Goal: Task Accomplishment & Management: Manage account settings

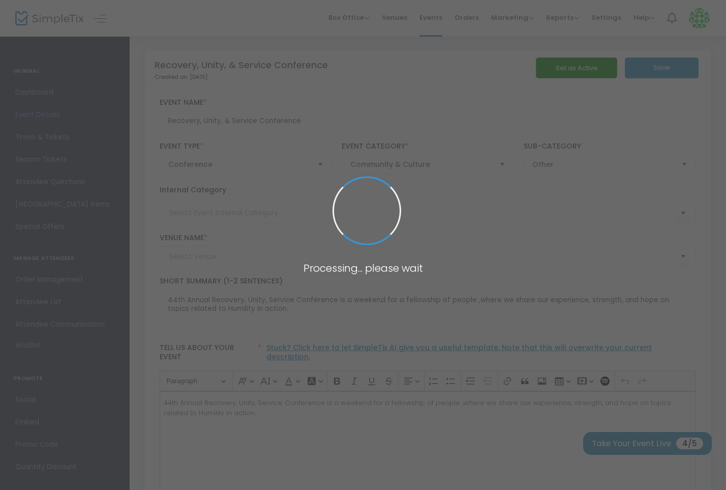
type input "Courtyard by [GEOGRAPHIC_DATA]"
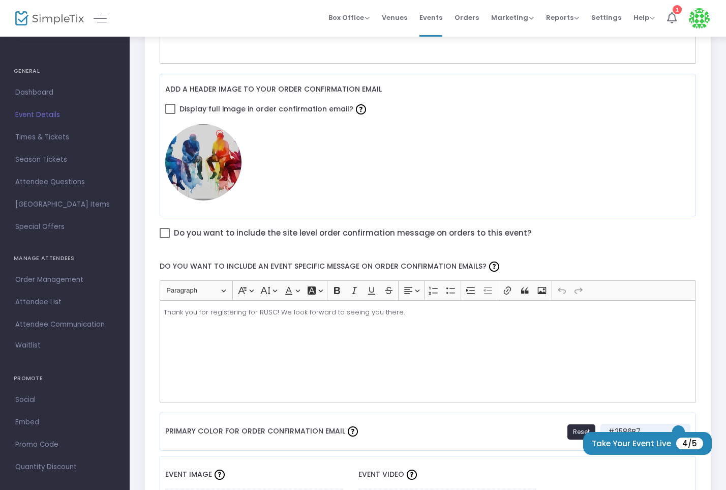
scroll to position [329, 0]
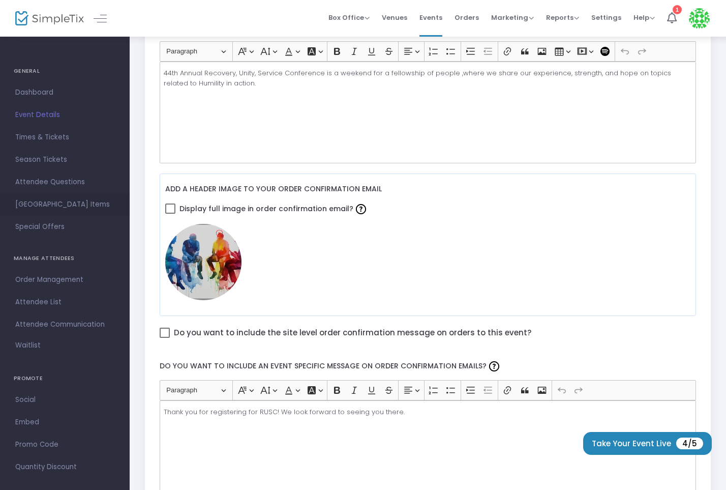
click at [59, 207] on span "[GEOGRAPHIC_DATA] Items" at bounding box center [64, 204] width 99 height 13
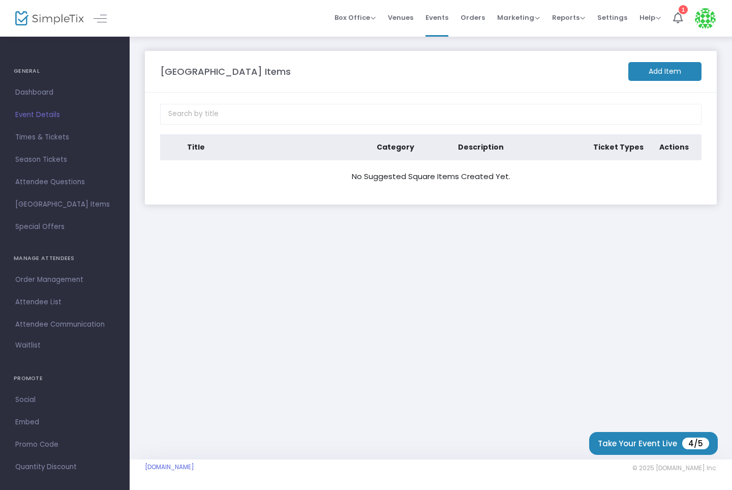
click at [658, 71] on m-button "Add Item" at bounding box center [664, 71] width 73 height 19
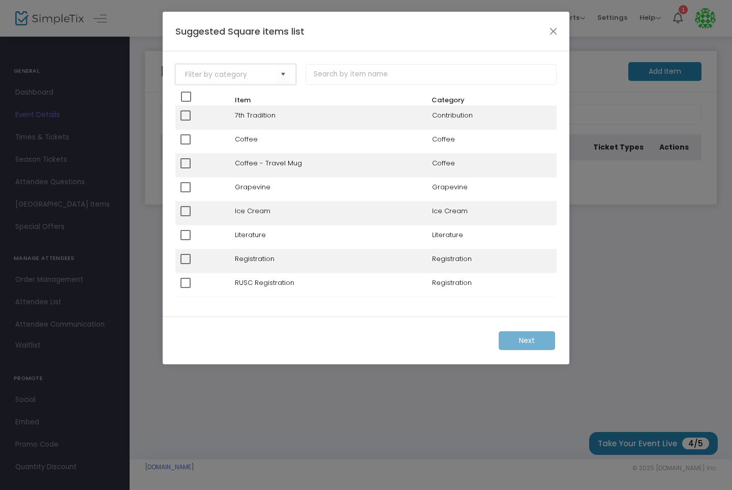
click at [254, 77] on input at bounding box center [230, 74] width 91 height 11
click at [285, 76] on span "Select" at bounding box center [283, 74] width 17 height 17
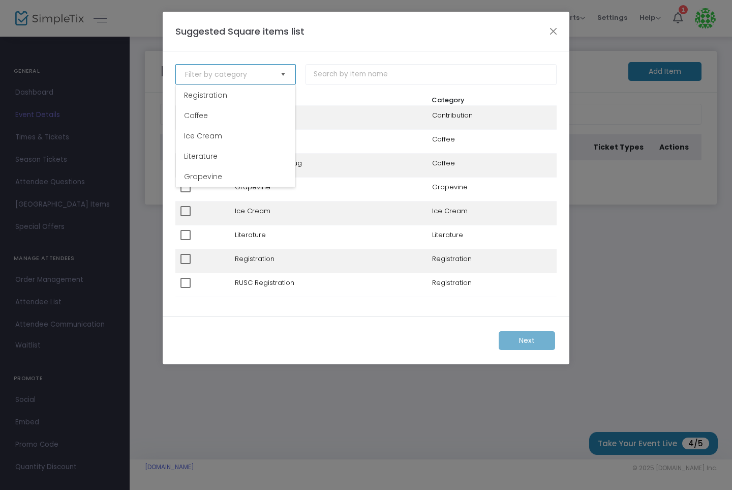
click at [280, 72] on span "Select" at bounding box center [283, 74] width 17 height 17
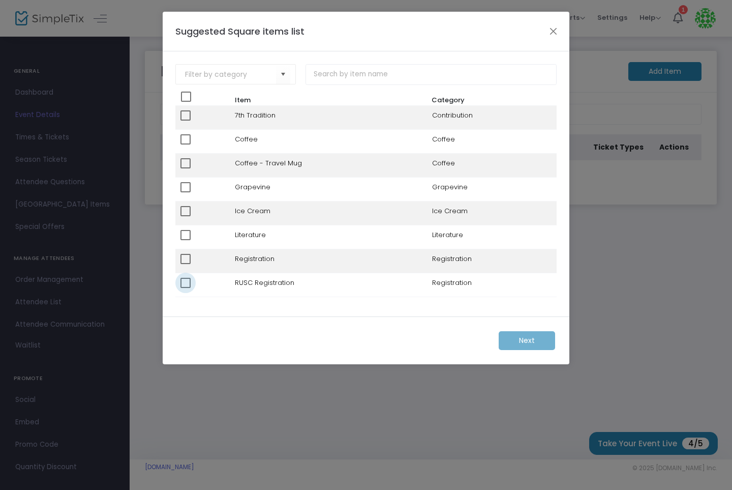
click at [189, 284] on span at bounding box center [185, 283] width 10 height 10
click at [186, 288] on input "checkbox" at bounding box center [185, 288] width 1 height 1
click at [189, 284] on span at bounding box center [185, 283] width 10 height 10
click at [186, 288] on input "checkbox" at bounding box center [185, 288] width 1 height 1
click at [189, 284] on span at bounding box center [185, 283] width 10 height 10
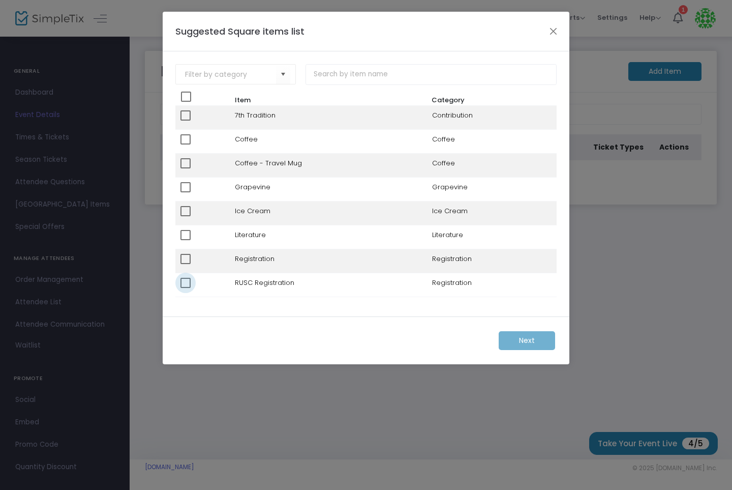
click at [186, 288] on input "checkbox" at bounding box center [185, 288] width 1 height 1
checkbox input "true"
click at [516, 341] on m-button "Next" at bounding box center [527, 340] width 56 height 19
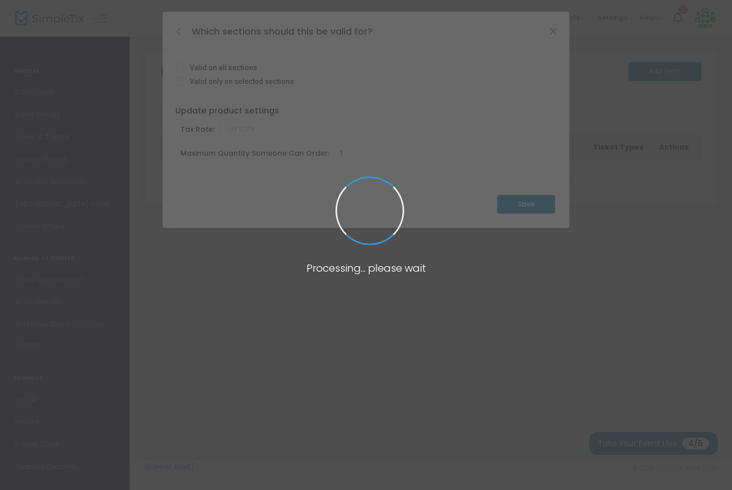
radio input "true"
type input "0.000"
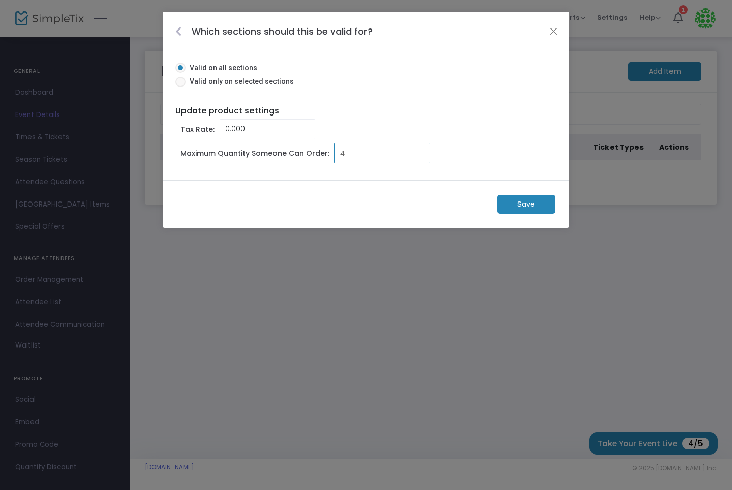
type input "4"
click at [410, 170] on div "Valid on all sections Valid only on selected sections Update product settings T…" at bounding box center [366, 115] width 407 height 129
click at [515, 199] on m-button "Save" at bounding box center [526, 204] width 58 height 19
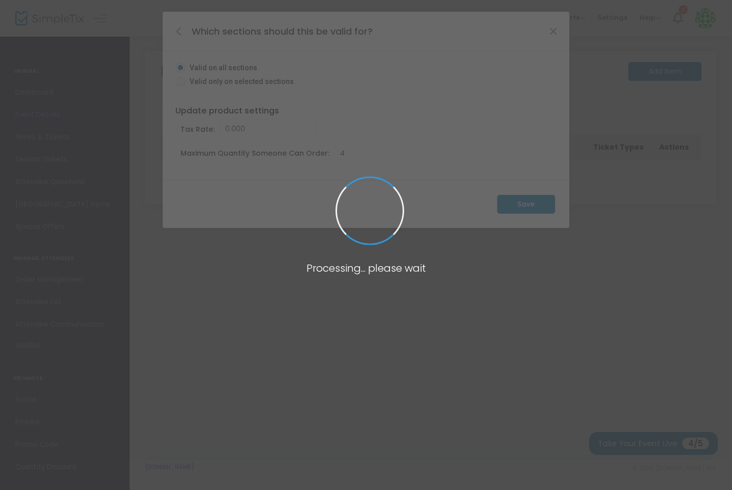
radio input "false"
type input "1"
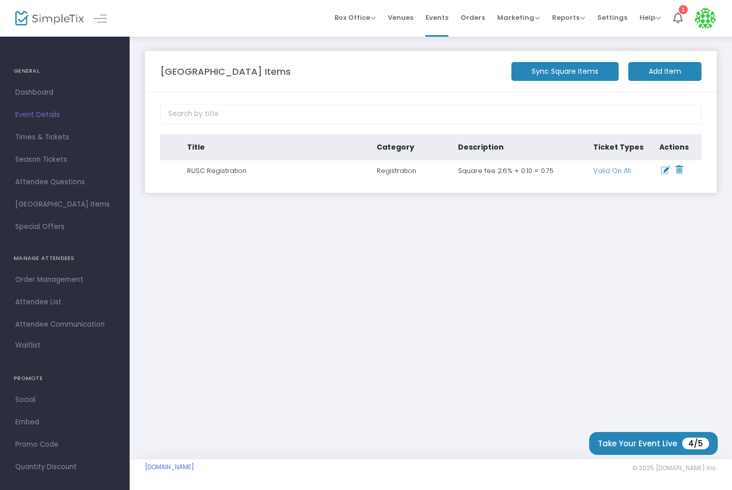
click at [649, 72] on m-button "Add Item" at bounding box center [664, 71] width 73 height 19
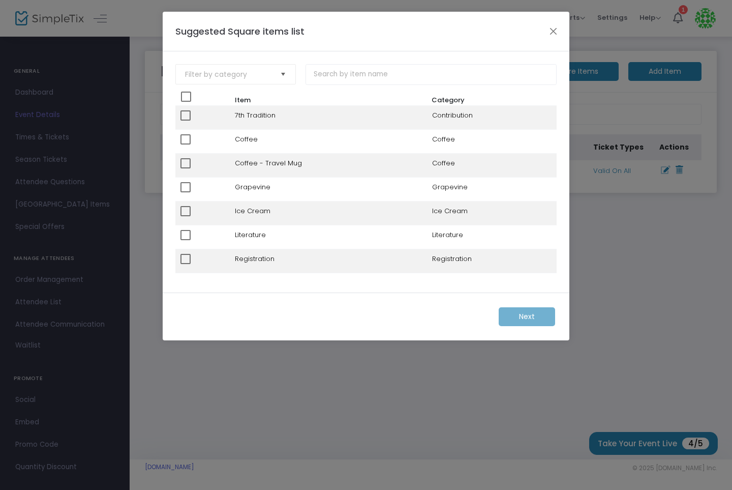
click at [280, 77] on span "Select" at bounding box center [283, 74] width 17 height 17
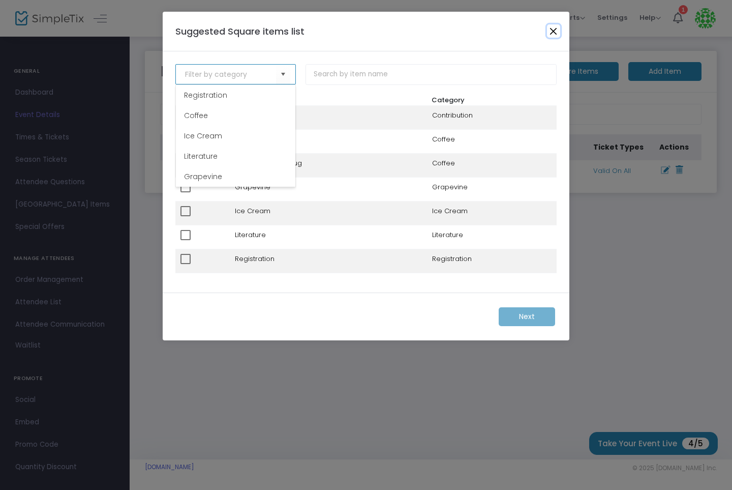
click at [550, 31] on button "Close" at bounding box center [553, 30] width 13 height 13
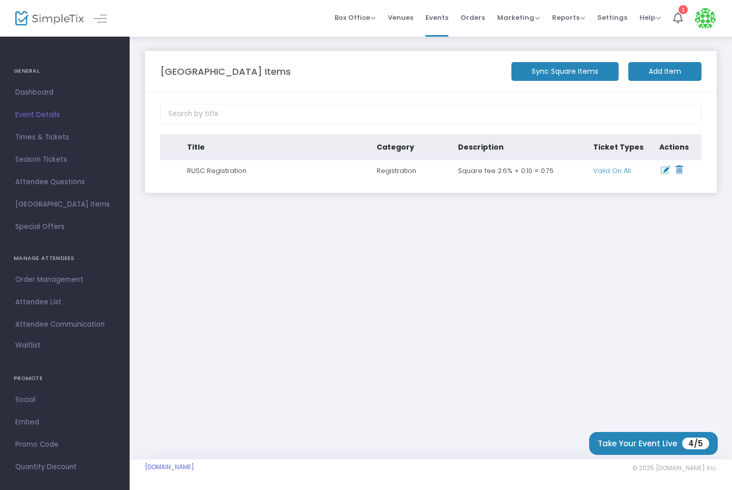
click at [573, 70] on m-button "Sync Square Items" at bounding box center [564, 71] width 107 height 19
click at [578, 22] on div "Reports Analytics Sales Reports Download" at bounding box center [568, 18] width 33 height 10
click at [584, 18] on span "Reports" at bounding box center [568, 18] width 33 height 10
click at [611, 17] on span "Settings" at bounding box center [612, 18] width 30 height 26
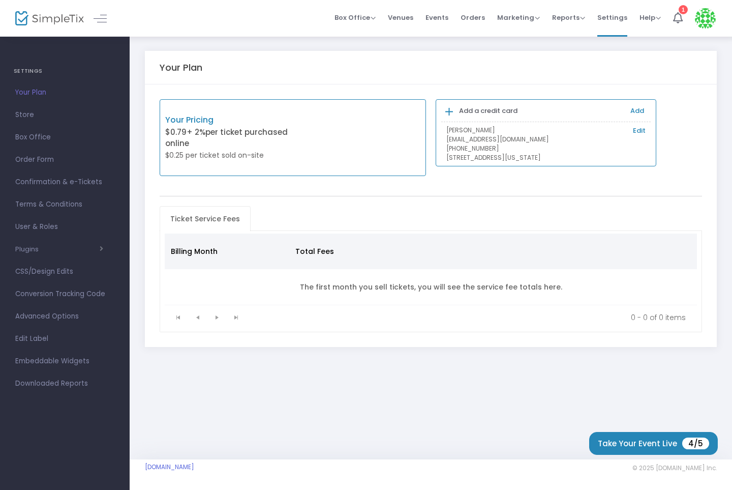
click at [638, 127] on link "Edit" at bounding box center [639, 131] width 13 height 10
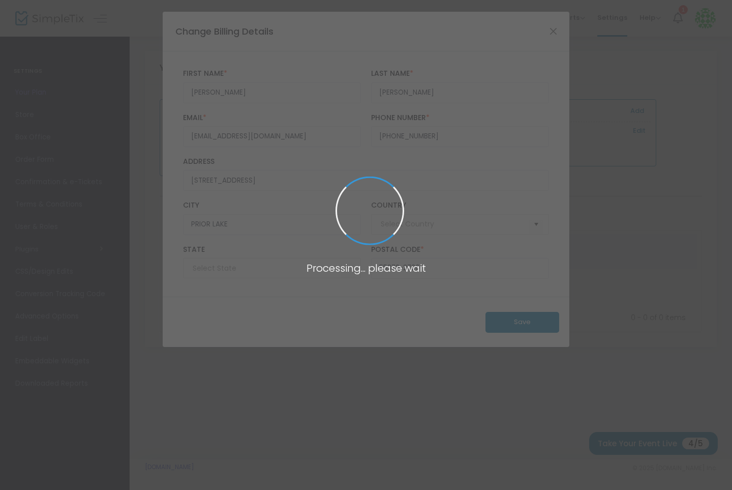
type input "[GEOGRAPHIC_DATA]"
type input "[US_STATE]"
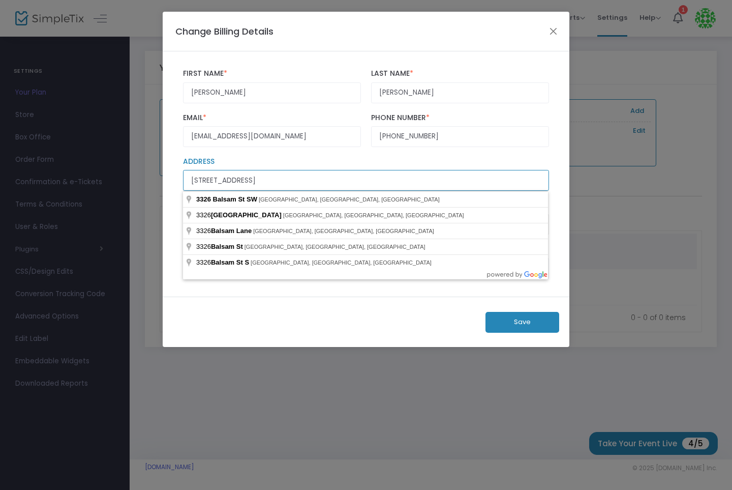
drag, startPoint x: 300, startPoint y: 184, endPoint x: 179, endPoint y: 192, distance: 121.8
click at [179, 192] on div "[STREET_ADDRESS] Address" at bounding box center [366, 174] width 376 height 44
type input "2812 PO Box"
click at [505, 324] on button "Save" at bounding box center [523, 322] width 74 height 21
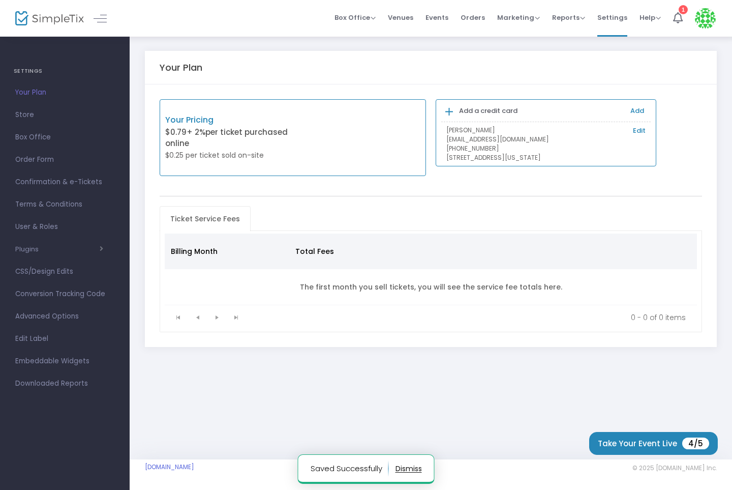
click at [640, 128] on link "Edit" at bounding box center [639, 131] width 13 height 10
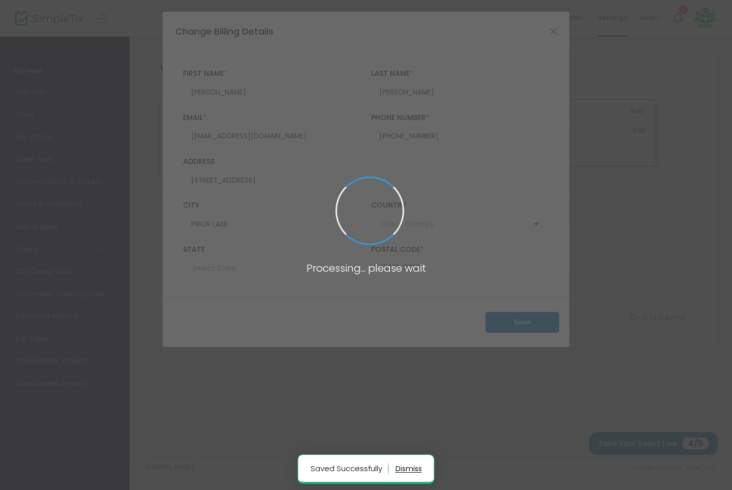
type input "[GEOGRAPHIC_DATA]"
type input "[US_STATE]"
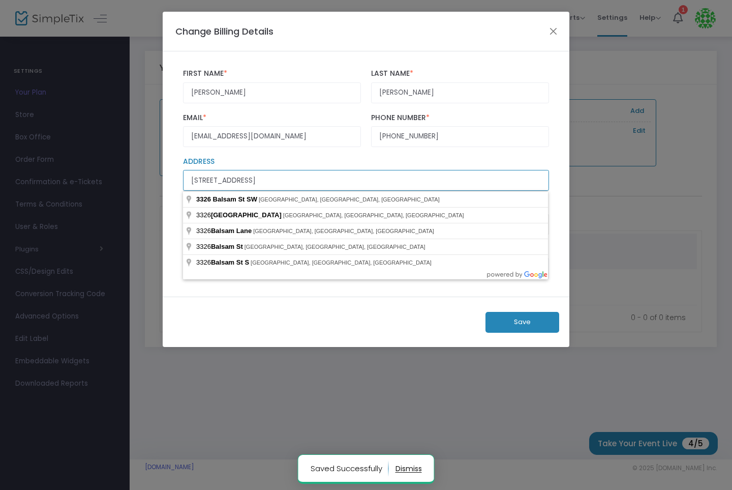
drag, startPoint x: 279, startPoint y: 183, endPoint x: 150, endPoint y: 195, distance: 129.3
click at [150, 195] on ngb-modal-window "Change Billing Details [PERSON_NAME] First Name * First Name is required. [PERS…" at bounding box center [366, 245] width 732 height 490
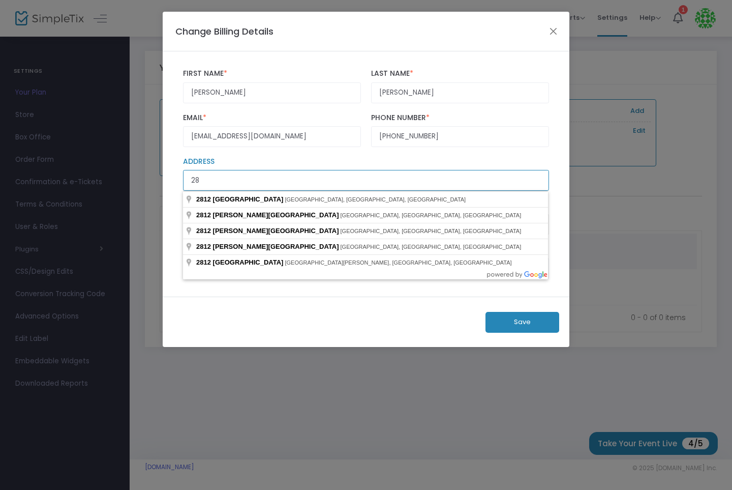
type input "2"
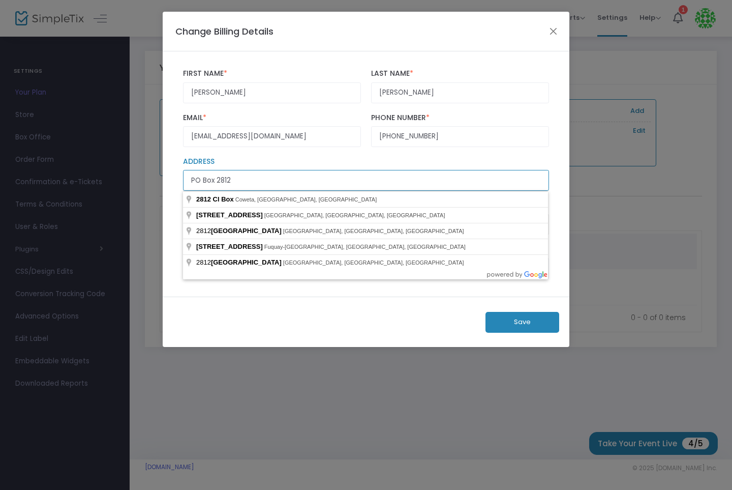
type input "PO Box 2812"
click at [245, 160] on label "Address" at bounding box center [366, 161] width 366 height 9
click at [245, 170] on input "PO Box 2812" at bounding box center [366, 180] width 366 height 21
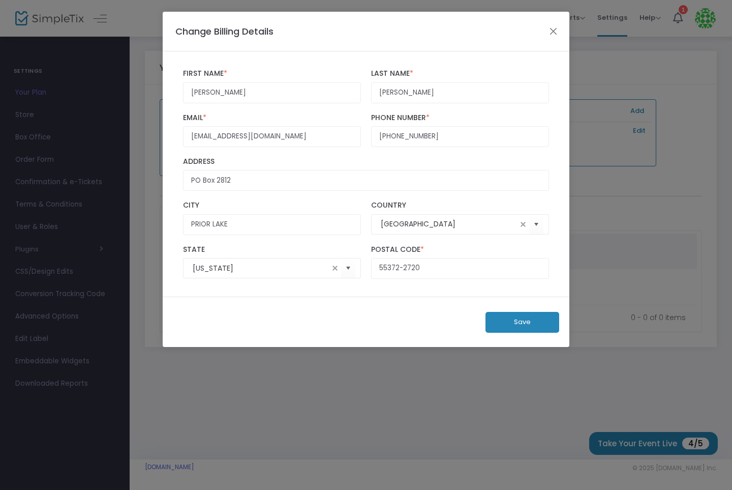
click at [305, 168] on div "PO Box 2812 Address" at bounding box center [366, 174] width 376 height 34
click at [264, 221] on input "PRIOR LAKE" at bounding box center [272, 224] width 178 height 21
drag, startPoint x: 262, startPoint y: 221, endPoint x: 156, endPoint y: 224, distance: 106.8
click at [156, 224] on ngb-modal-window "Change Billing Details [PERSON_NAME] First Name * First Name is required. [PERS…" at bounding box center [366, 245] width 732 height 490
type input "[GEOGRAPHIC_DATA]"
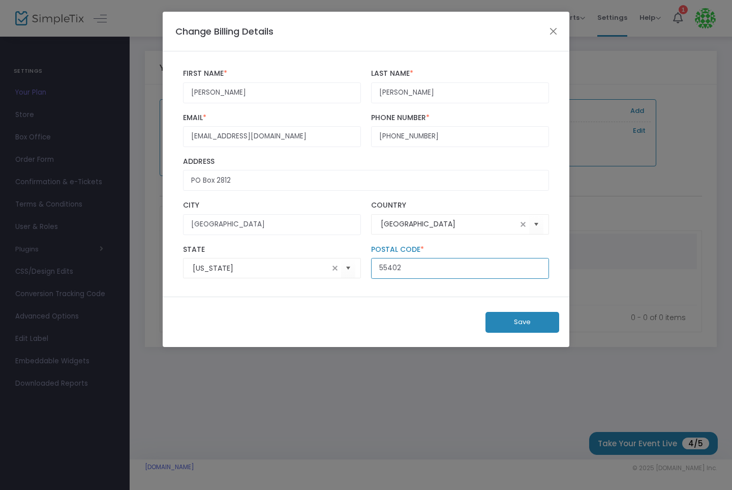
type input "55402"
click at [528, 321] on button "Save" at bounding box center [523, 322] width 74 height 21
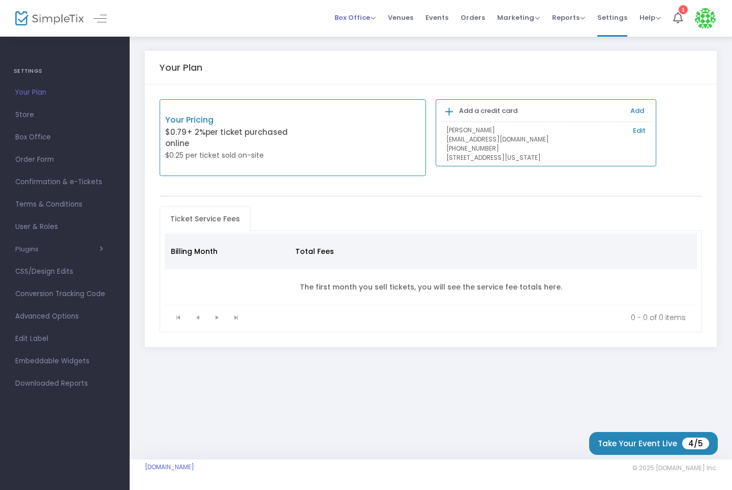
click at [371, 16] on span "Box Office" at bounding box center [355, 18] width 41 height 10
click at [300, 26] on div "Box Office Sell Tickets Bookings Sell Season Pass Venues Memberships Events Ord…" at bounding box center [431, 18] width 602 height 37
click at [399, 16] on span "Venues" at bounding box center [400, 18] width 25 height 26
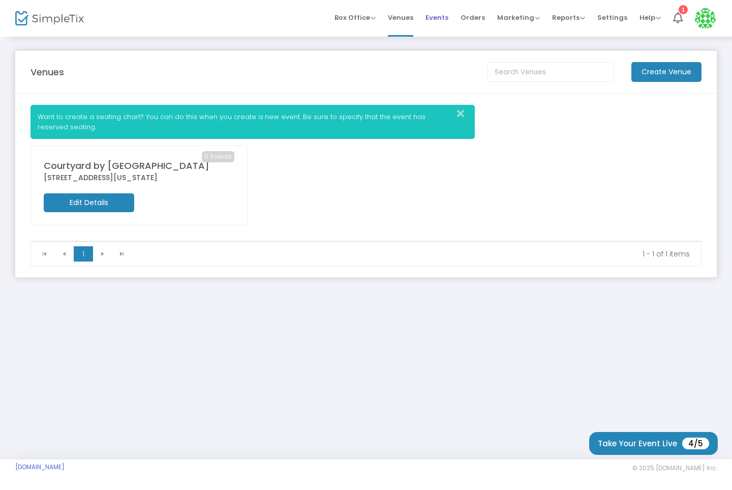
click at [433, 21] on span "Events" at bounding box center [437, 18] width 23 height 26
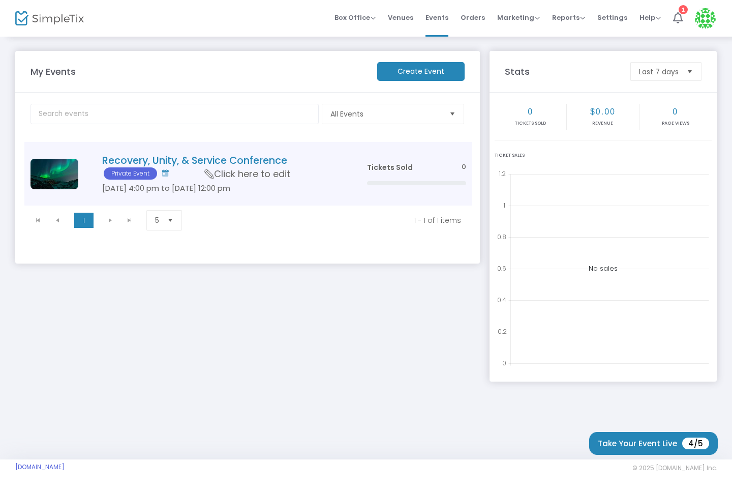
click at [164, 162] on h4 "Recovery, Unity, & Service Conference Private Event" at bounding box center [219, 167] width 234 height 25
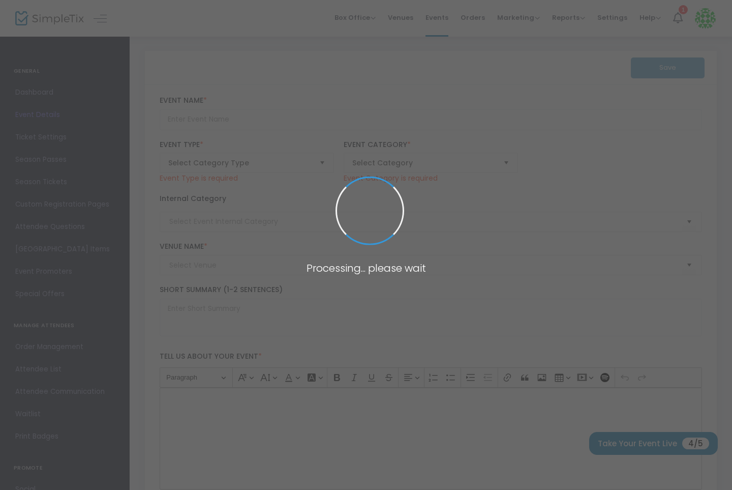
type input "Recovery, Unity, & Service Conference"
type textarea "44th Annual Recovery, Unity, Service Conference is a weekend for a fellowship o…"
type input "Register Now"
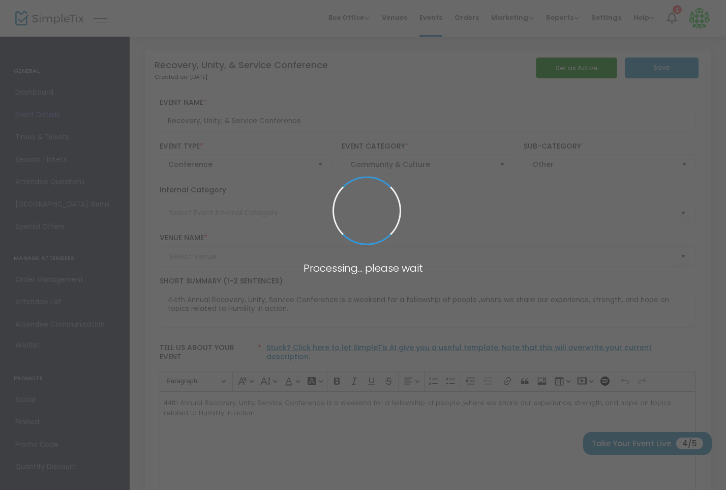
type input "Courtyard by [GEOGRAPHIC_DATA]"
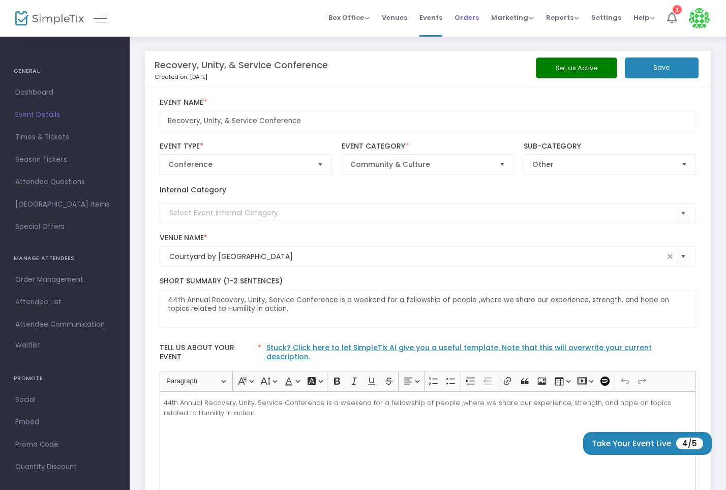
click at [464, 15] on span "Orders" at bounding box center [467, 18] width 24 height 26
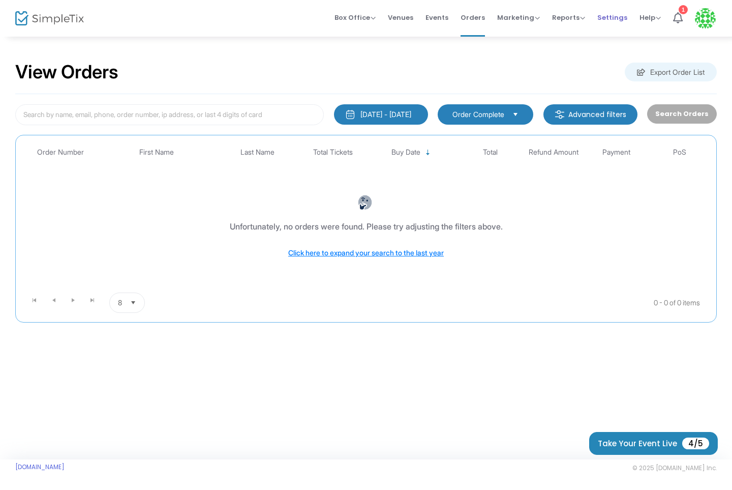
click at [605, 19] on span "Settings" at bounding box center [612, 18] width 30 height 26
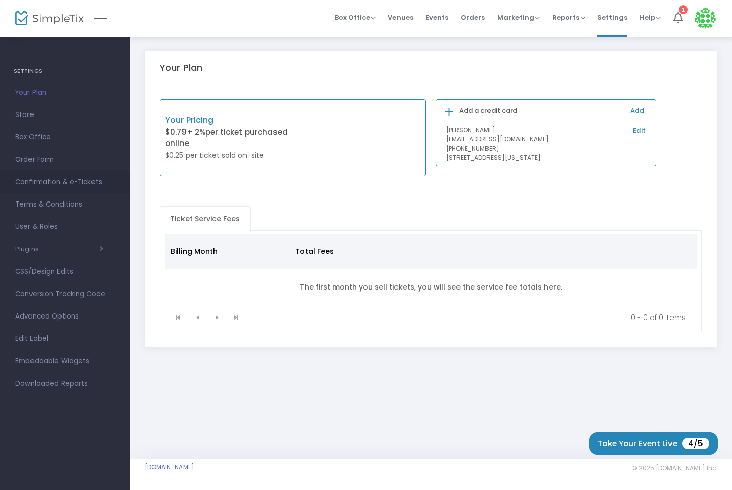
click at [48, 183] on span "Confirmation & e-Tickets" at bounding box center [64, 181] width 99 height 13
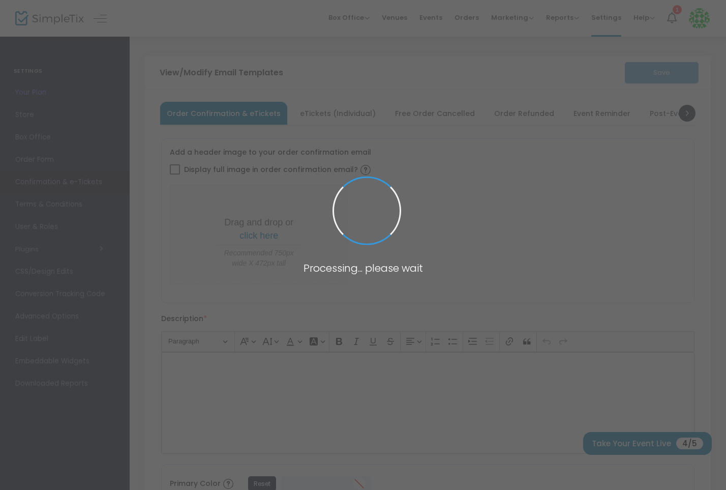
type input "[EMAIL_ADDRESS][DOMAIN_NAME]"
type input "Print and bring this ticket with you"
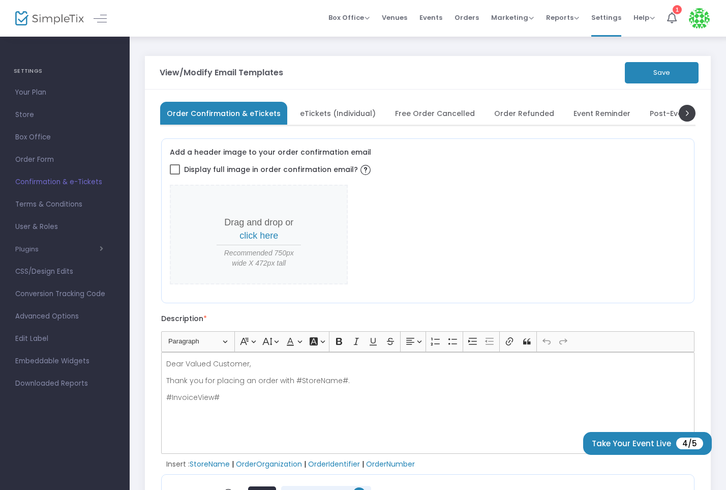
click at [322, 110] on span "eTickets (Individual)" at bounding box center [338, 113] width 76 height 6
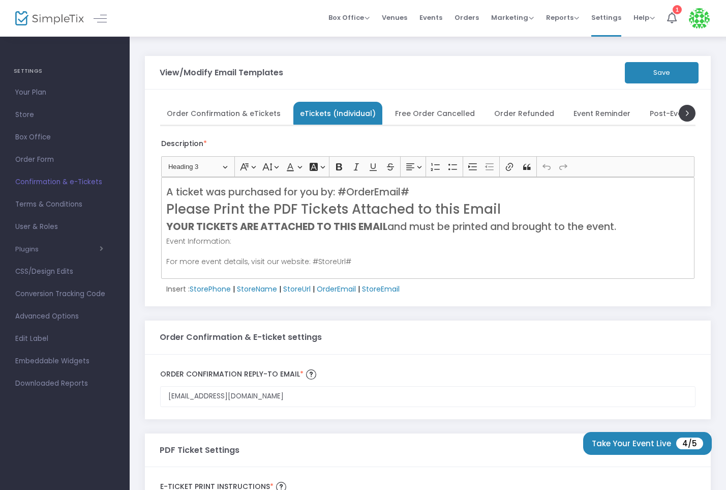
click at [436, 110] on span "Free Order Cancelled" at bounding box center [435, 113] width 80 height 6
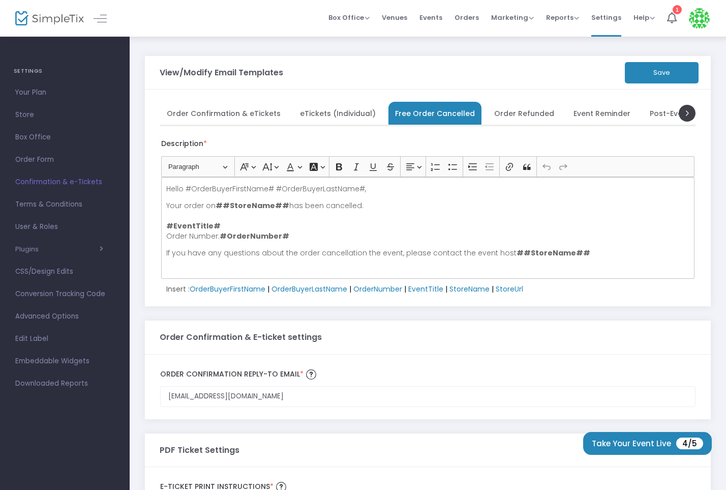
click at [494, 111] on span "Order Refunded" at bounding box center [524, 113] width 60 height 6
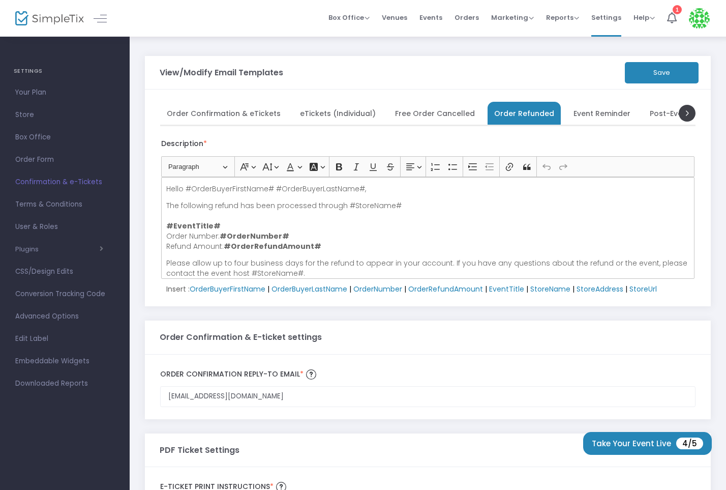
click at [583, 113] on span "Event Reminder" at bounding box center [601, 113] width 57 height 6
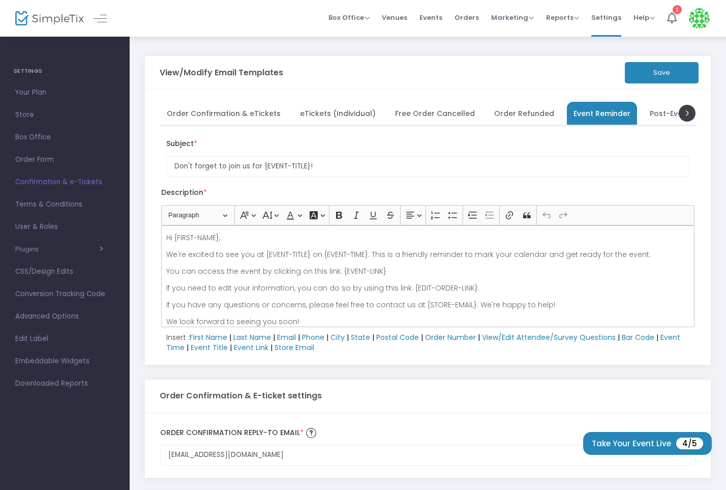
scroll to position [6, 0]
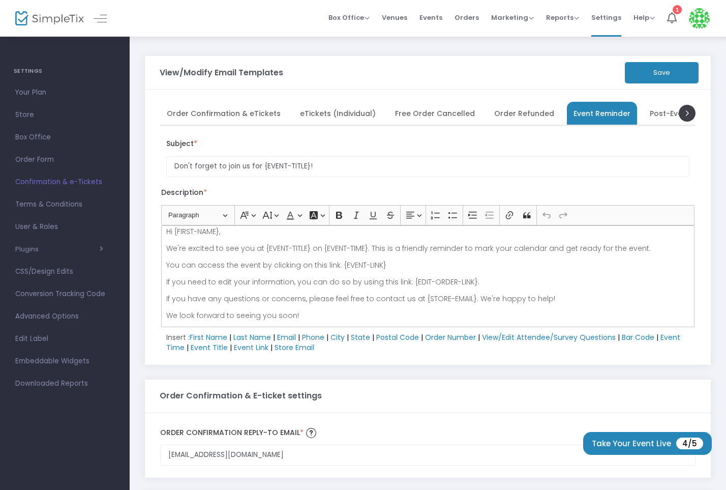
click at [652, 111] on span "Post-Event Follow Up" at bounding box center [689, 113] width 78 height 6
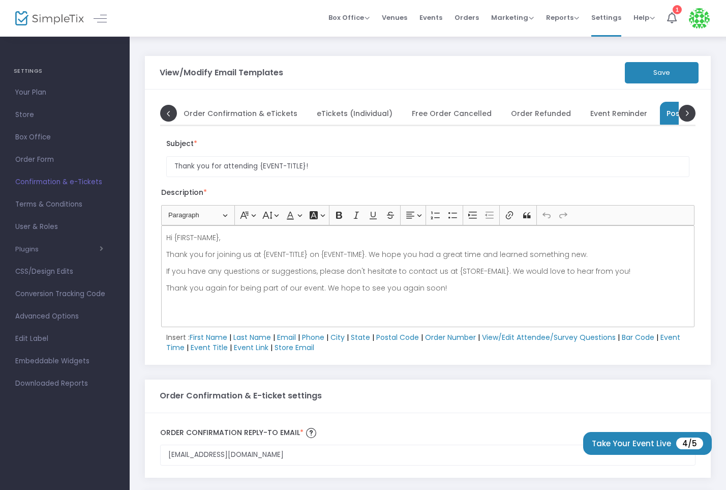
scroll to position [0, 36]
click at [684, 108] on span at bounding box center [687, 112] width 17 height 17
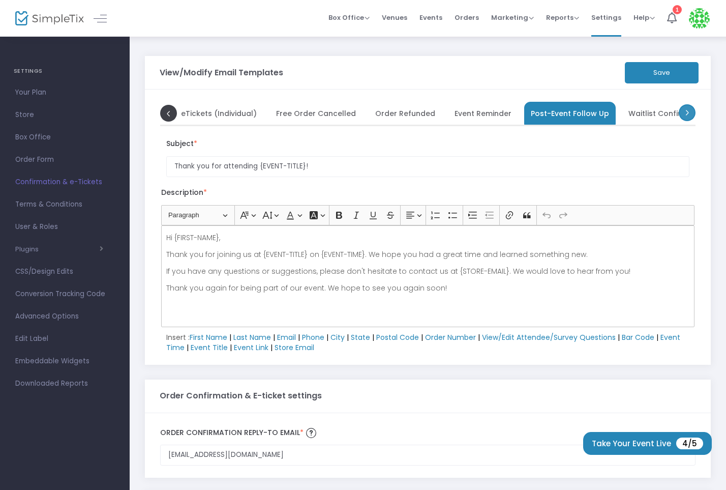
scroll to position [0, 138]
click at [166, 113] on span at bounding box center [168, 112] width 17 height 17
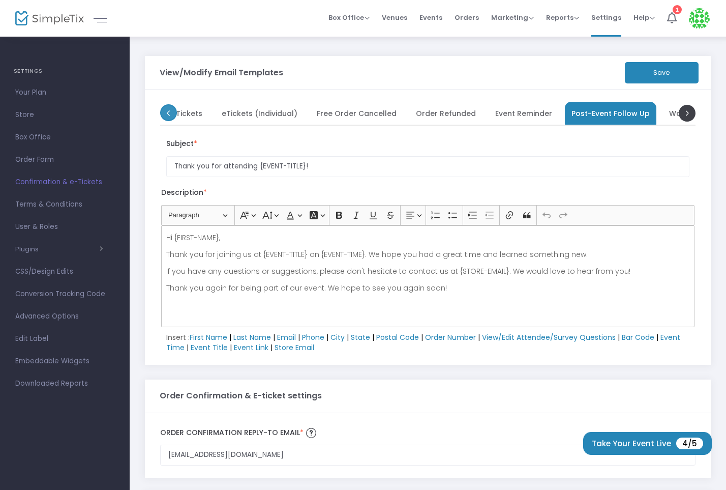
click at [166, 113] on span at bounding box center [168, 112] width 17 height 17
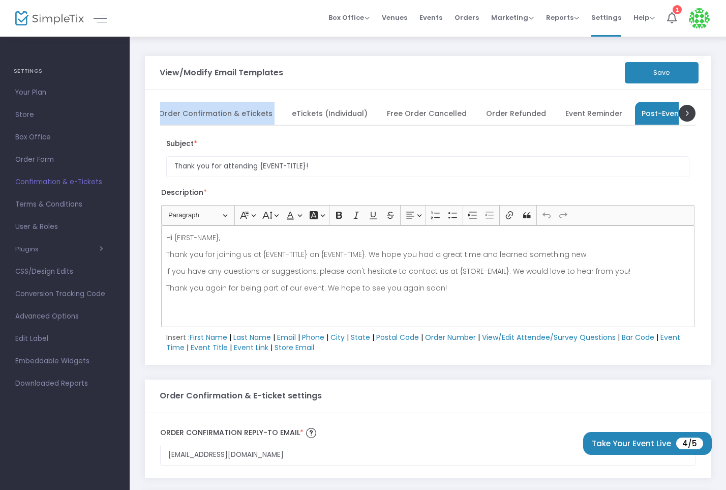
click at [166, 113] on li "Order Confirmation & eTickets" at bounding box center [215, 113] width 127 height 23
click at [166, 113] on li "Order Confirmation & eTickets" at bounding box center [223, 113] width 127 height 23
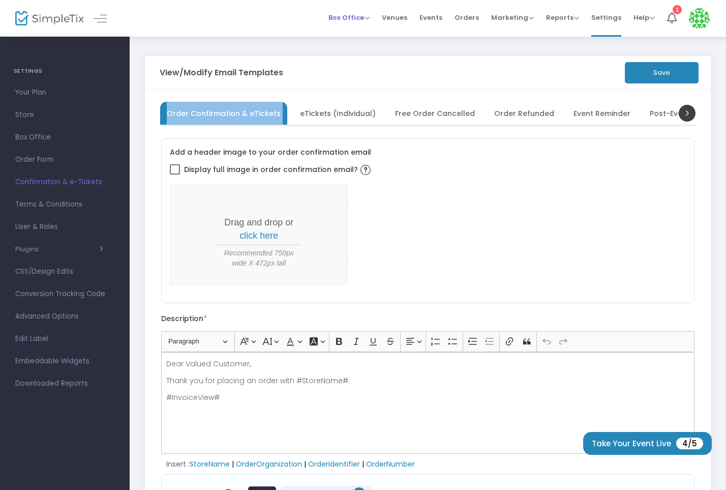
click at [364, 19] on span "Box Office" at bounding box center [348, 18] width 41 height 10
click at [364, 34] on li "Sell Tickets" at bounding box center [364, 34] width 73 height 20
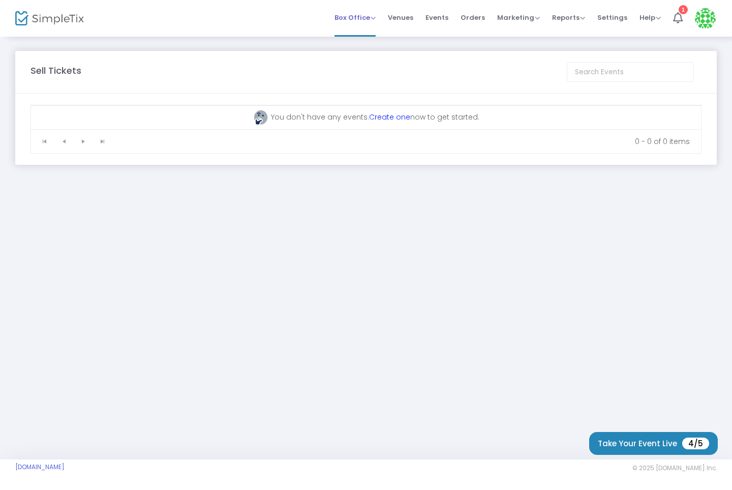
click at [368, 17] on span "Box Office" at bounding box center [355, 18] width 41 height 10
click at [400, 14] on span "Venues" at bounding box center [400, 18] width 25 height 26
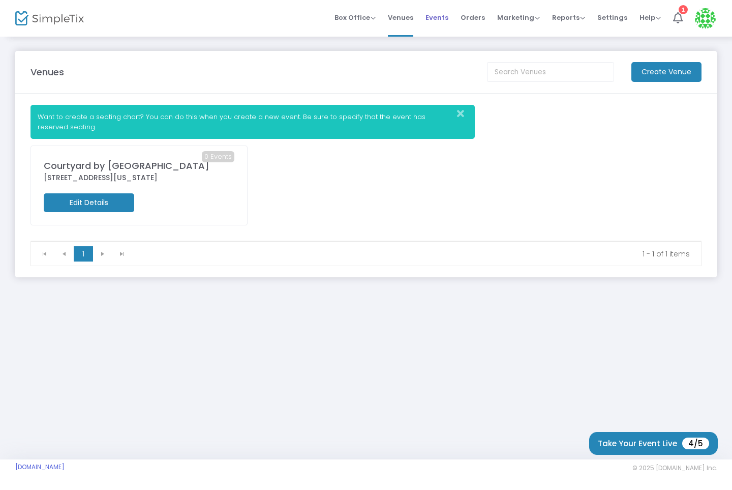
click at [448, 13] on span "Events" at bounding box center [437, 18] width 23 height 26
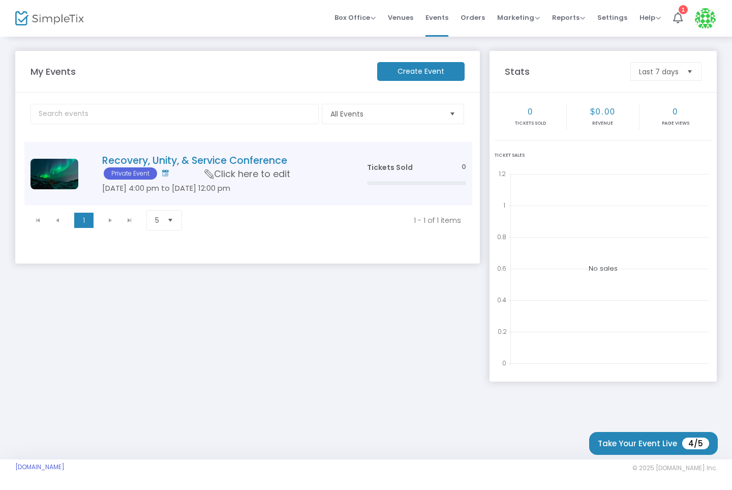
click at [252, 175] on span "Click here to edit" at bounding box center [247, 173] width 85 height 13
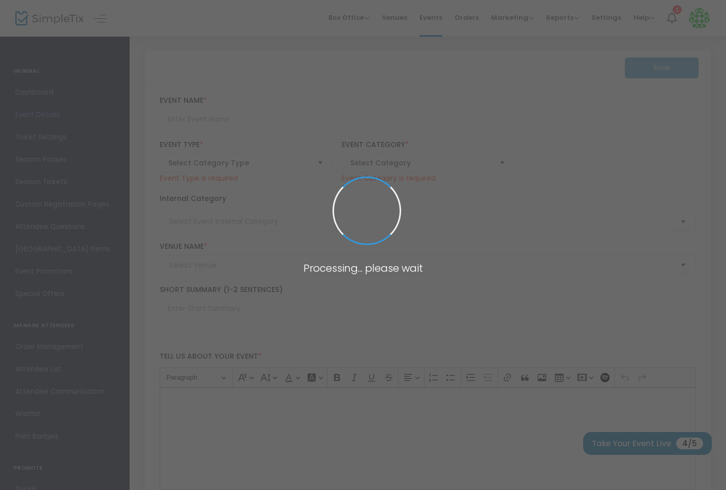
type input "Recovery, Unity, & Service Conference"
type textarea "44th Annual Recovery, Unity, Service Conference is a weekend for a fellowship o…"
type input "Register Now"
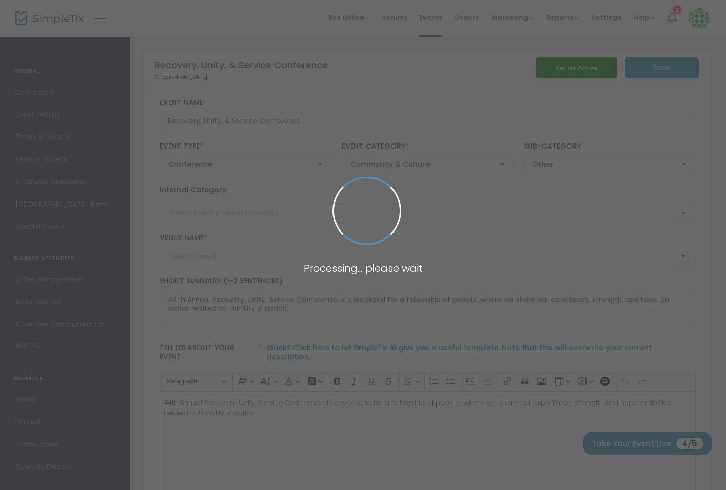
type input "Courtyard by [GEOGRAPHIC_DATA]"
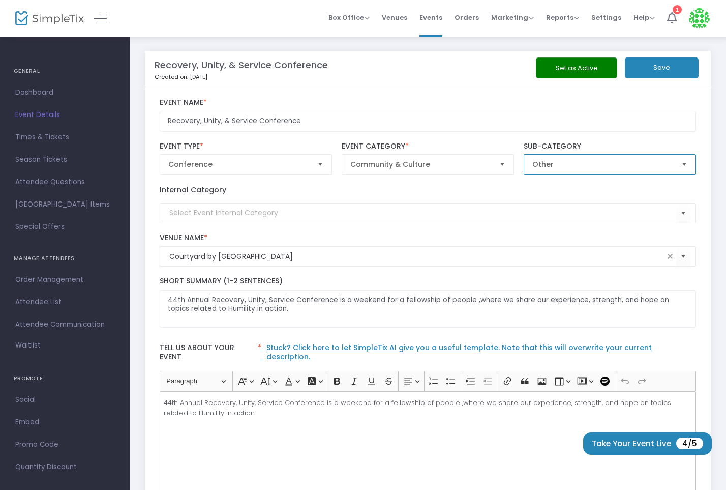
click at [546, 162] on span "Other" at bounding box center [602, 164] width 141 height 10
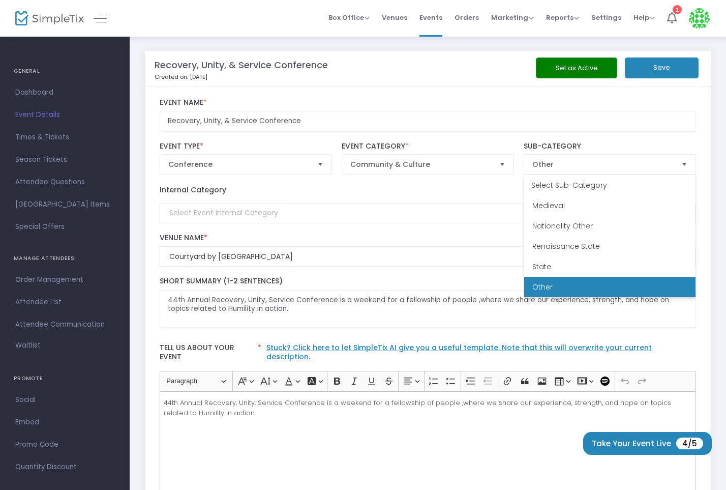
click at [459, 133] on div "Recovery, Unity, & Service Conference Event Name *" at bounding box center [428, 115] width 547 height 44
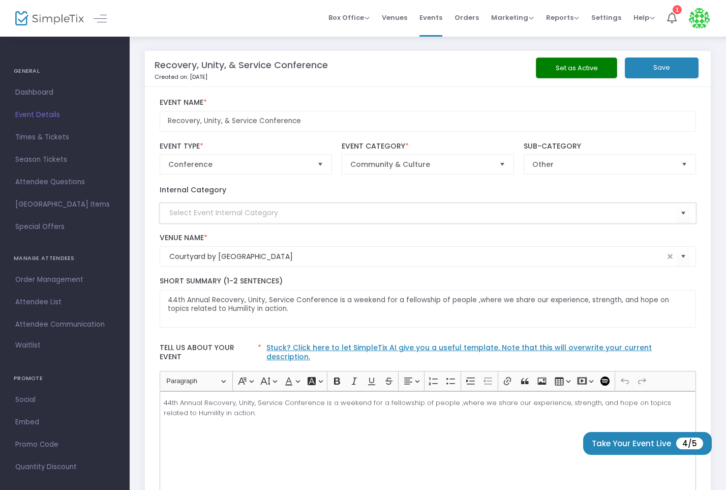
click at [343, 209] on input at bounding box center [422, 212] width 507 height 11
click at [688, 216] on span "Select" at bounding box center [683, 212] width 17 height 17
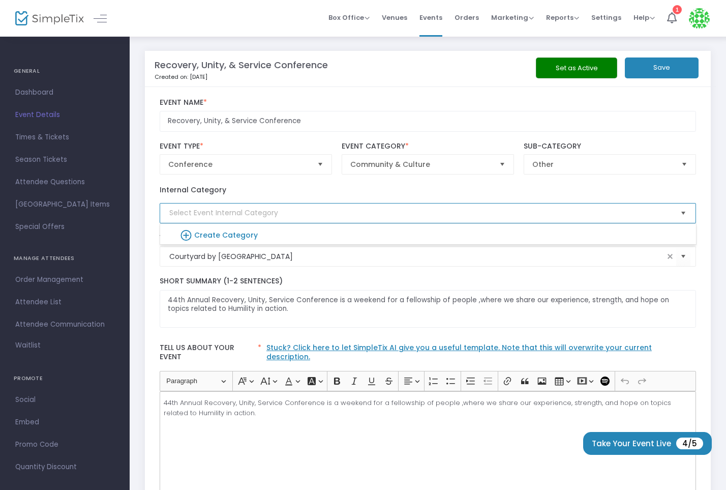
click at [680, 215] on span "Select" at bounding box center [683, 212] width 17 height 17
click at [684, 210] on span "Select" at bounding box center [683, 212] width 17 height 17
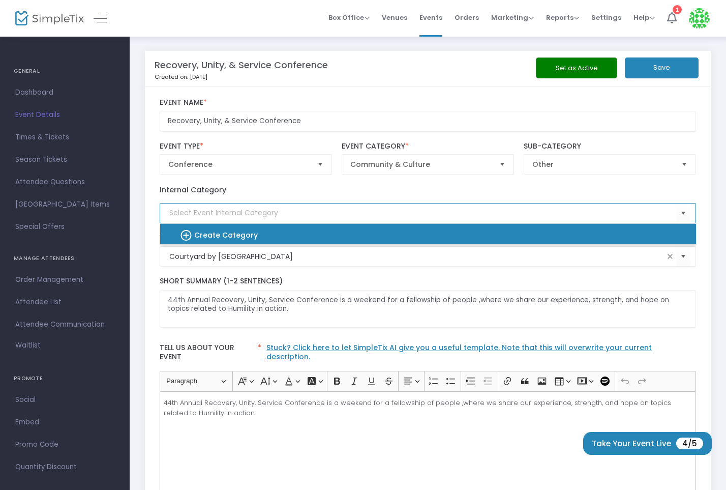
click at [310, 230] on div "Create Category" at bounding box center [423, 234] width 520 height 20
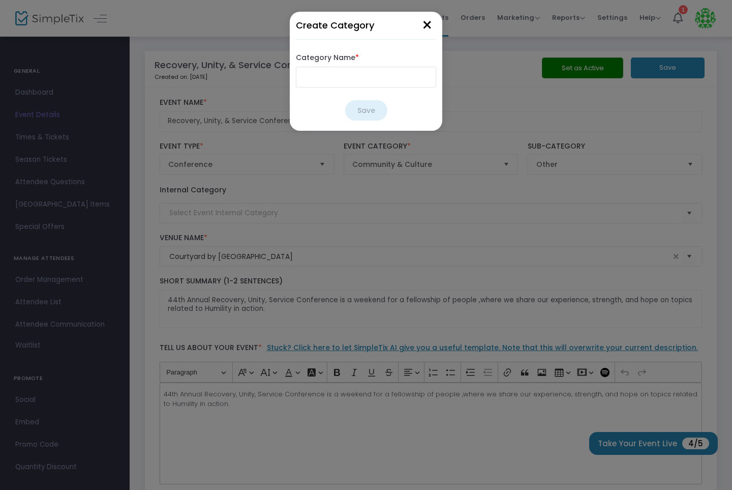
click at [425, 24] on button "×" at bounding box center [427, 26] width 18 height 28
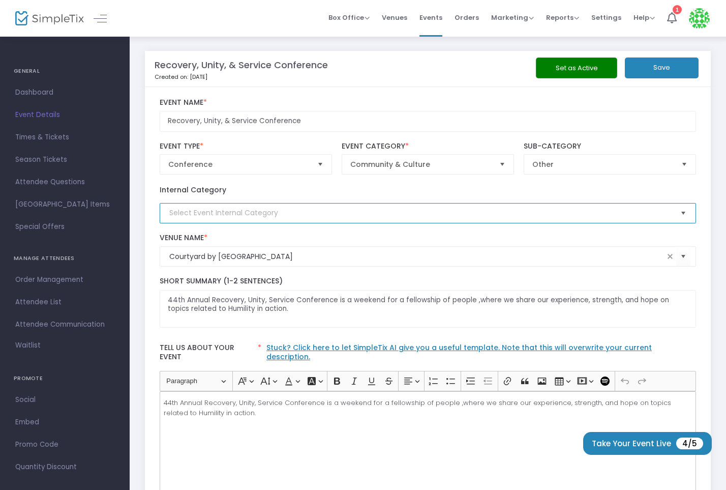
click at [684, 210] on span "Select" at bounding box center [683, 212] width 17 height 17
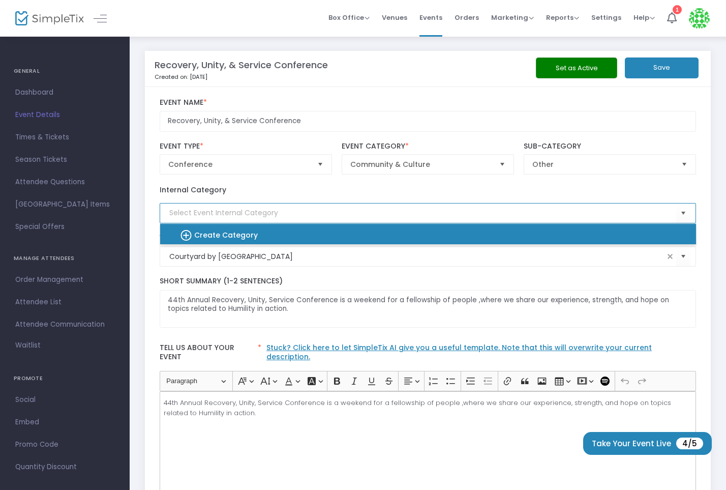
click at [396, 233] on div "Create Category" at bounding box center [423, 234] width 520 height 20
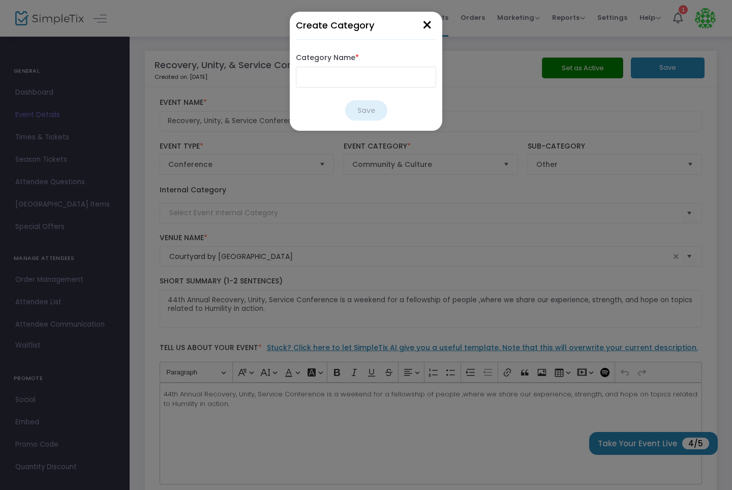
click at [354, 74] on input "Category Name *" at bounding box center [366, 77] width 140 height 21
type input "RUSC Registration"
click at [361, 110] on button "Save" at bounding box center [366, 110] width 42 height 20
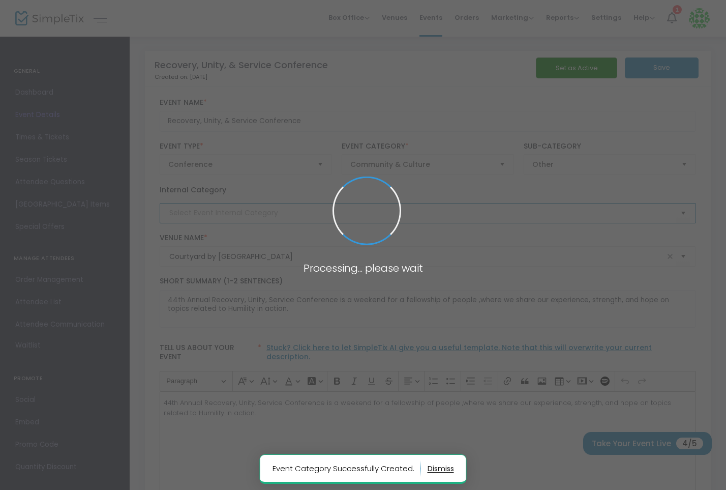
type input "RUSC Registration"
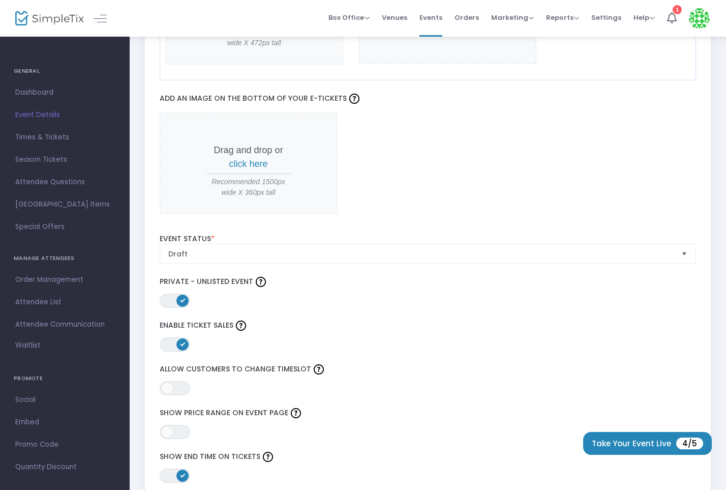
scroll to position [1017, 0]
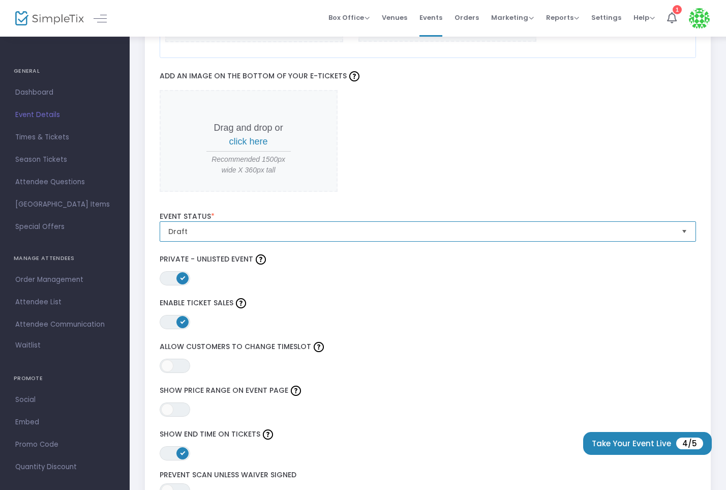
click at [475, 226] on span "Draft" at bounding box center [420, 231] width 505 height 10
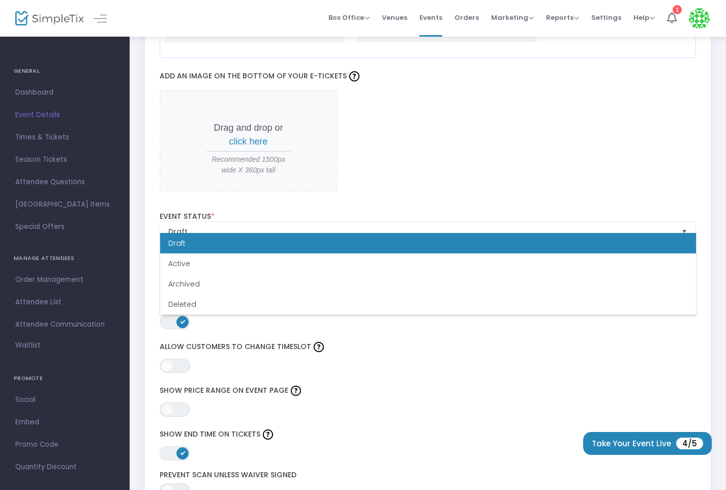
click at [469, 179] on div "Drag and drop or click here Recommended 1500px wide X 360px tall" at bounding box center [428, 141] width 537 height 102
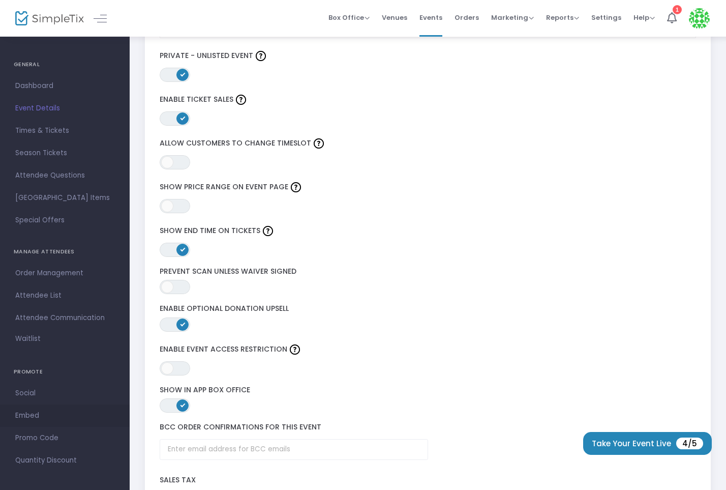
scroll to position [10, 0]
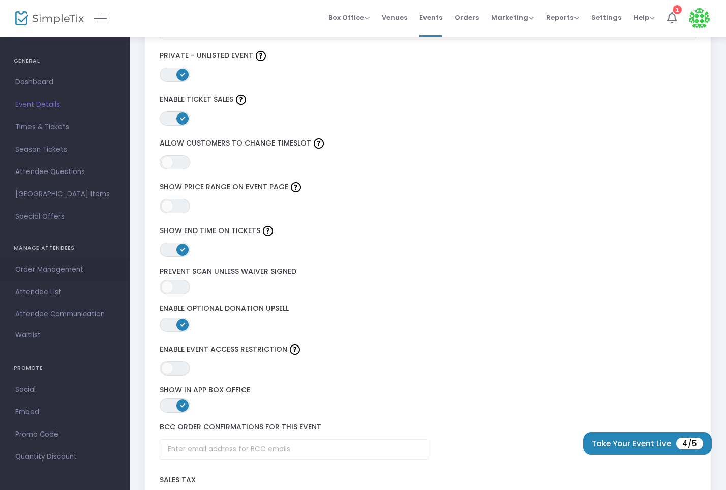
click at [62, 267] on span "Order Management" at bounding box center [64, 269] width 99 height 13
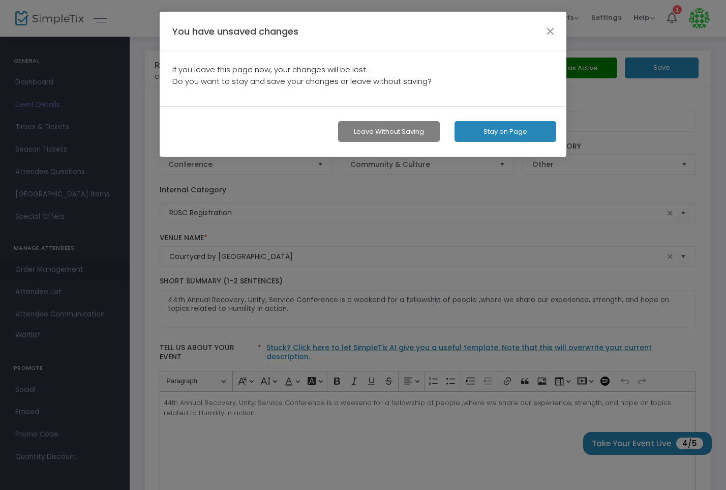
scroll to position [0, 0]
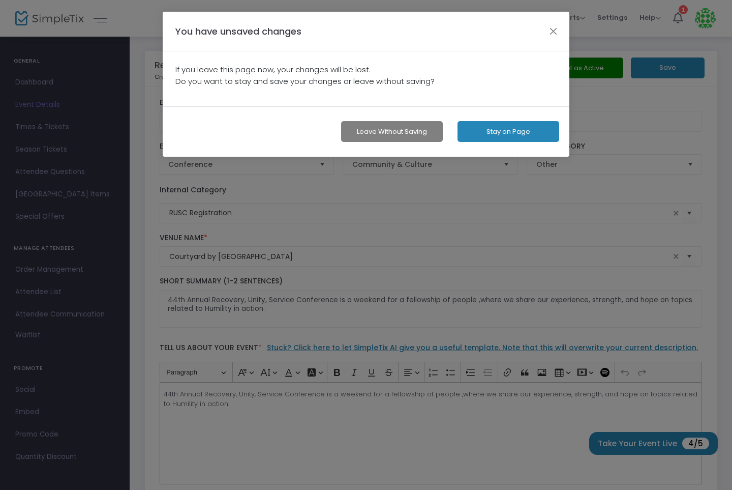
click at [489, 132] on button "Stay on Page" at bounding box center [509, 131] width 102 height 21
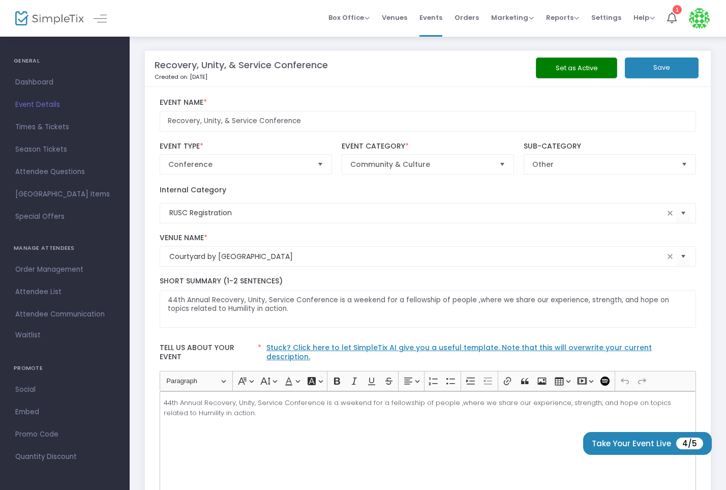
click at [659, 68] on button "Save" at bounding box center [662, 67] width 74 height 21
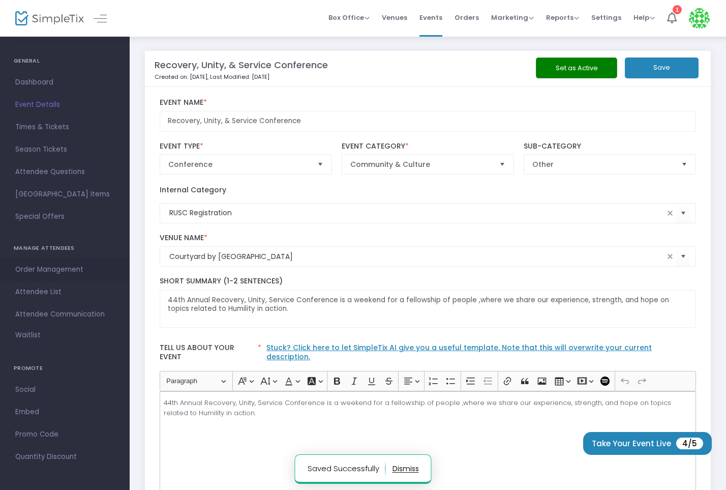
click at [61, 265] on span "Order Management" at bounding box center [64, 269] width 99 height 13
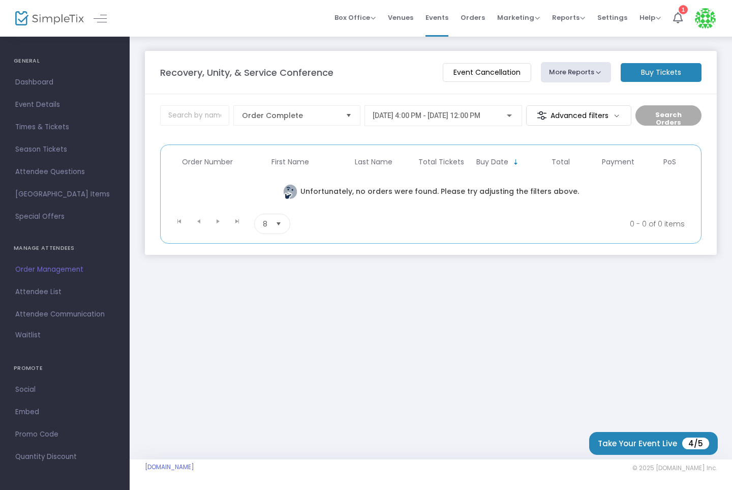
click at [649, 76] on m-button "Buy Tickets" at bounding box center [661, 72] width 81 height 19
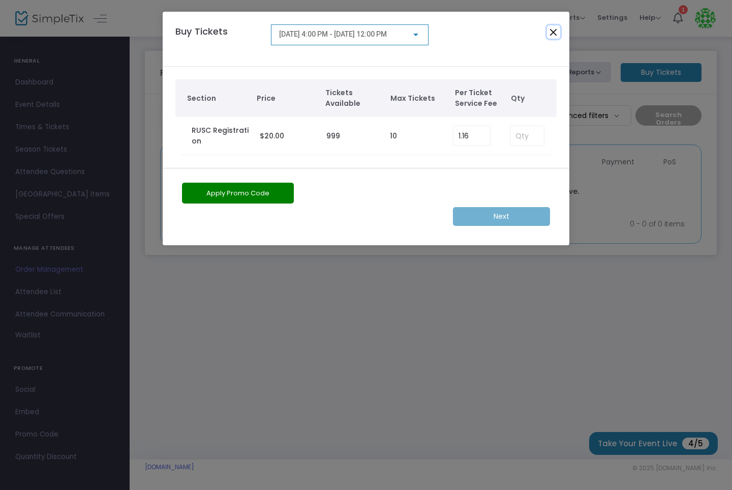
click at [554, 33] on button "Close" at bounding box center [553, 31] width 13 height 13
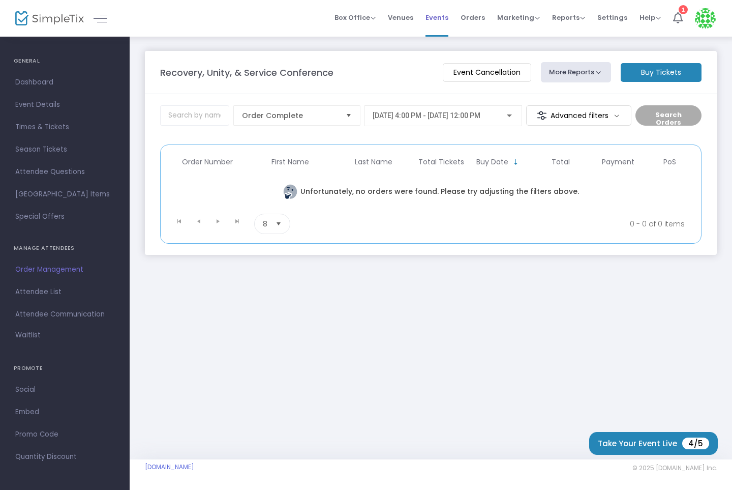
click at [444, 19] on span "Events" at bounding box center [437, 18] width 23 height 26
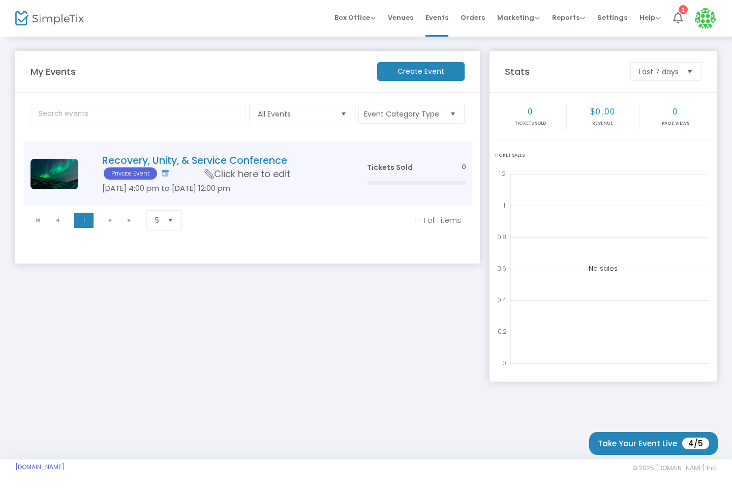
click at [218, 172] on span "Click here to edit" at bounding box center [247, 173] width 85 height 13
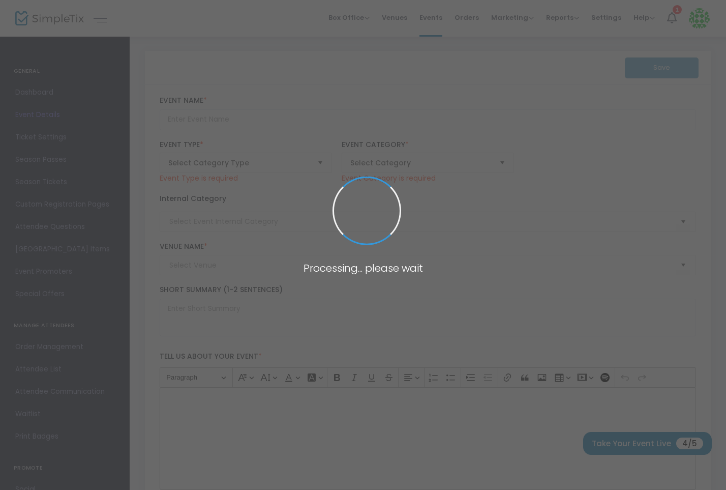
type input "Recovery, Unity, & Service Conference"
type textarea "44th Annual Recovery, Unity, Service Conference is a weekend for a fellowship o…"
type input "Register Now"
type input "RUSC Registration"
type input "Courtyard by [GEOGRAPHIC_DATA]"
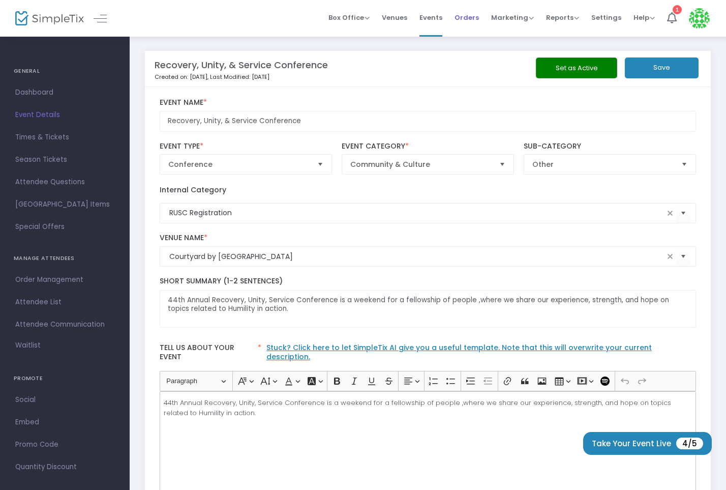
click at [468, 17] on span "Orders" at bounding box center [467, 18] width 24 height 26
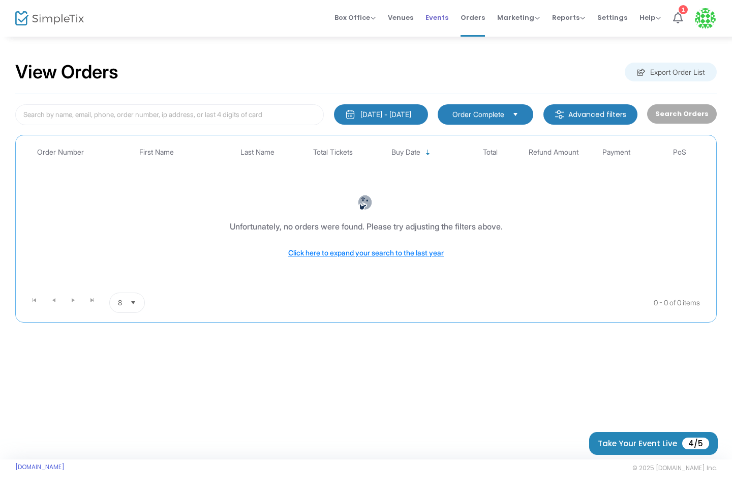
click at [447, 18] on span "Events" at bounding box center [437, 18] width 23 height 26
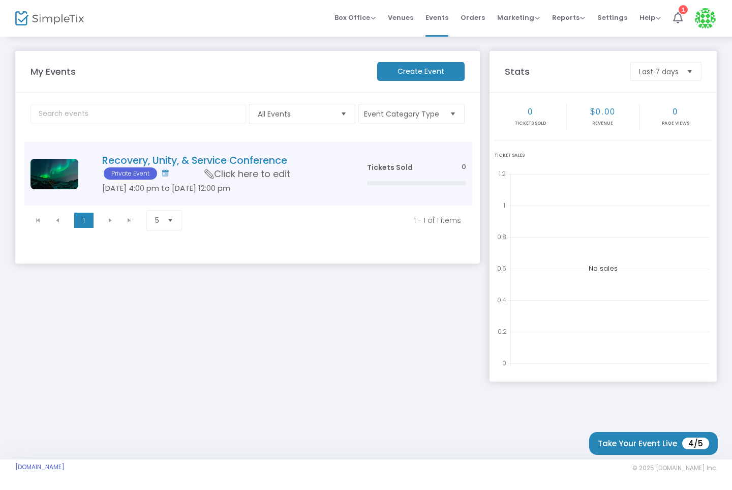
click at [236, 172] on span "Click here to edit" at bounding box center [247, 173] width 85 height 13
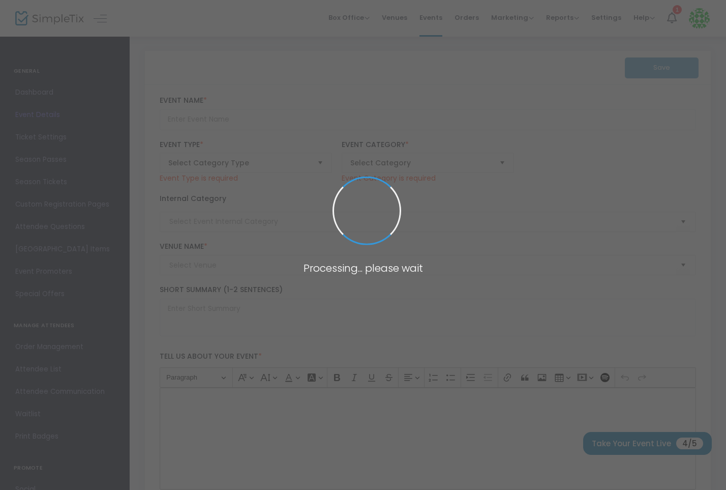
type input "Recovery, Unity, & Service Conference"
type textarea "44th Annual Recovery, Unity, Service Conference is a weekend for a fellowship o…"
type input "Register Now"
type input "RUSC Registration"
type input "Courtyard by [GEOGRAPHIC_DATA]"
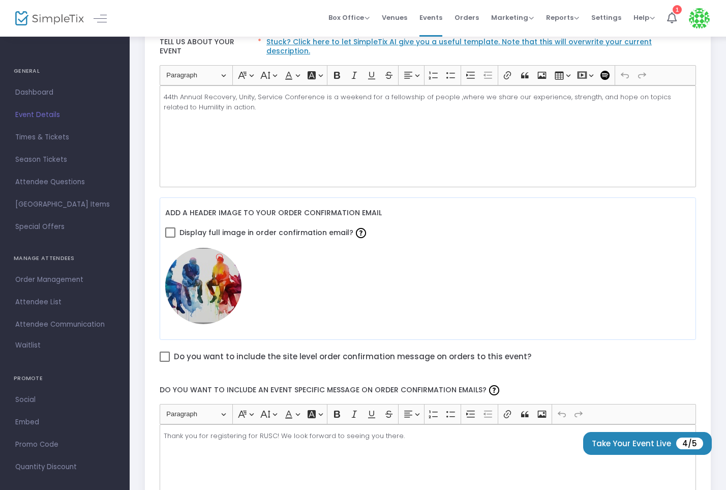
scroll to position [305, 0]
click at [162, 352] on span at bounding box center [165, 357] width 10 height 10
click at [164, 362] on input "Do you want to include the site level order confirmation message on orders to t…" at bounding box center [164, 362] width 1 height 1
checkbox input "true"
click at [168, 228] on span at bounding box center [170, 233] width 10 height 10
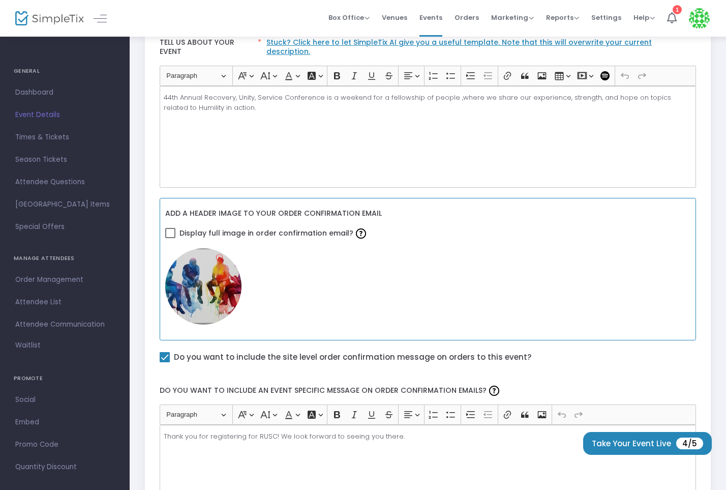
click at [170, 238] on input "Display full image in order confirmation email?" at bounding box center [170, 238] width 1 height 1
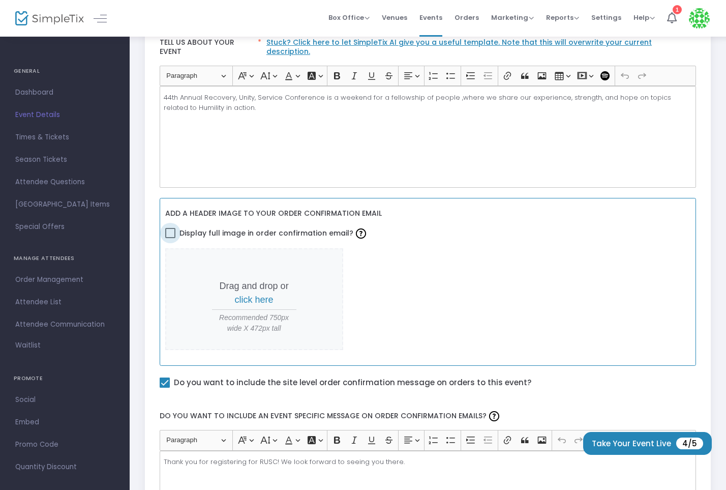
click at [170, 228] on span at bounding box center [170, 233] width 10 height 10
click at [170, 238] on input "Display full image in order confirmation email?" at bounding box center [170, 238] width 1 height 1
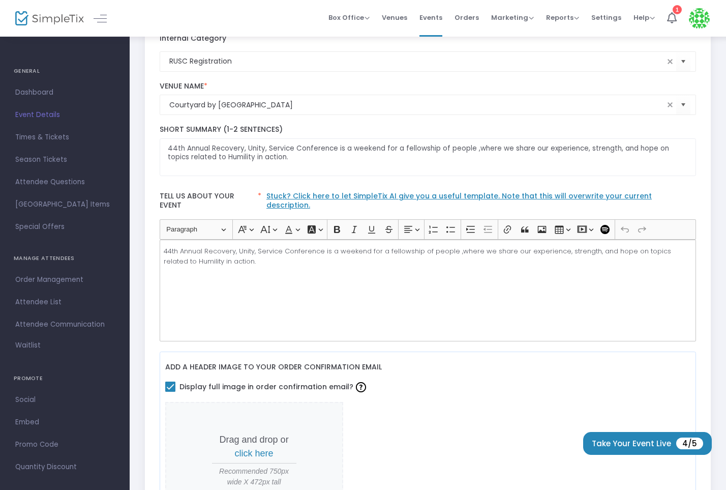
scroll to position [153, 0]
click at [168, 380] on span at bounding box center [170, 385] width 10 height 10
click at [170, 390] on input "Display full image in order confirmation email?" at bounding box center [170, 390] width 1 height 1
checkbox input "false"
click at [424, 306] on div "44th Annual Recovery, Unity, Service Conference is a weekend for a fellowship o…" at bounding box center [428, 289] width 537 height 102
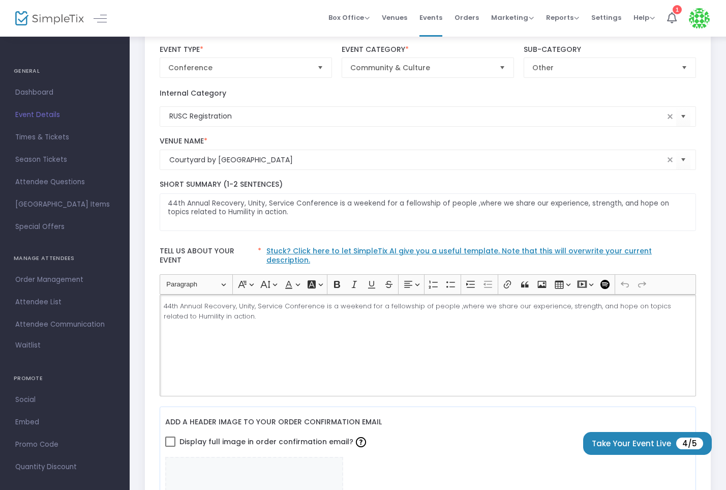
scroll to position [0, 0]
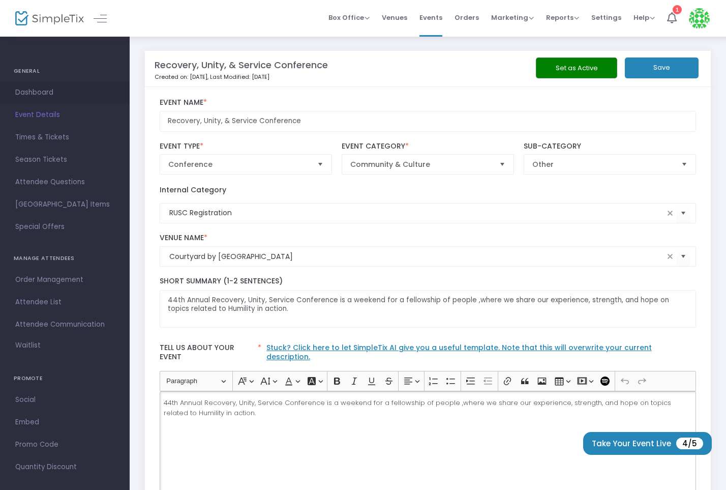
click at [49, 86] on span "Dashboard" at bounding box center [64, 92] width 99 height 13
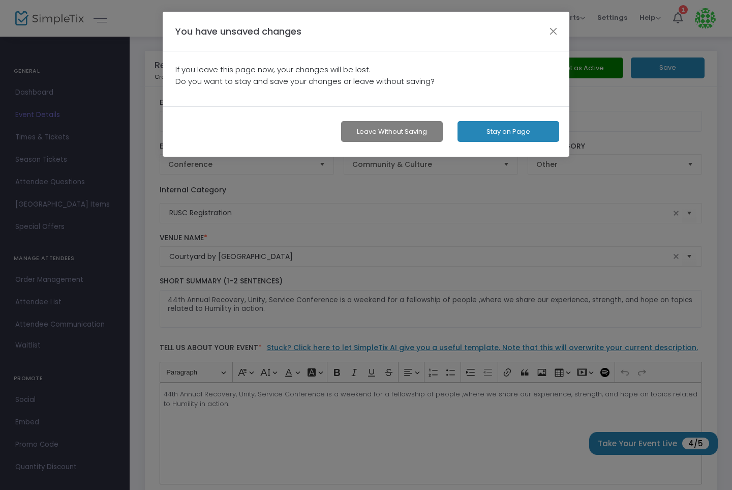
click at [413, 129] on button "Leave without Saving" at bounding box center [392, 131] width 102 height 21
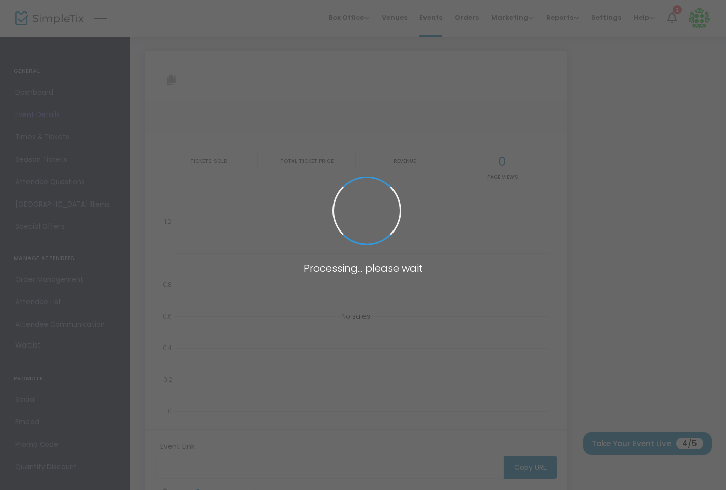
type input "[URL][DOMAIN_NAME]"
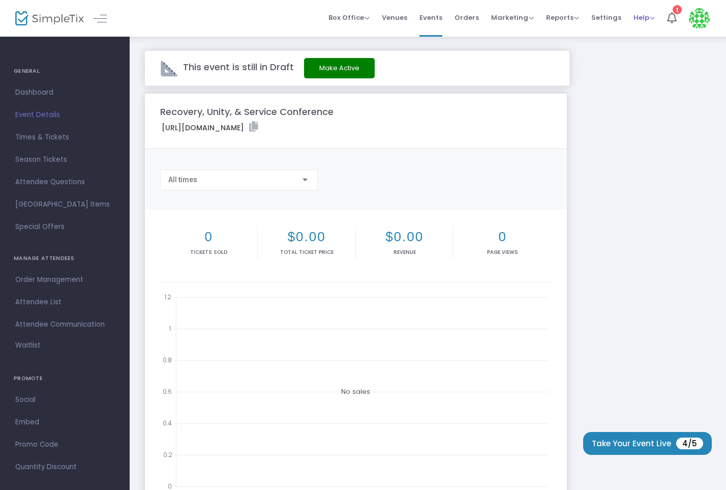
click at [649, 18] on span "Help" at bounding box center [643, 18] width 21 height 10
click at [610, 17] on span "Settings" at bounding box center [606, 18] width 30 height 26
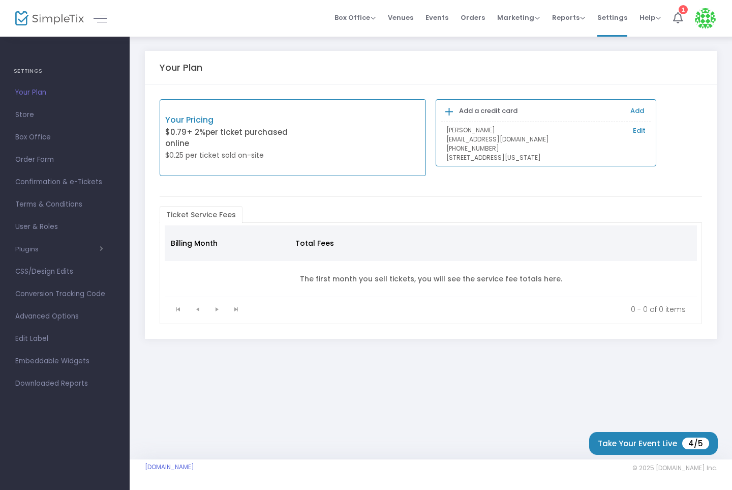
click at [637, 130] on link "Edit" at bounding box center [639, 131] width 13 height 10
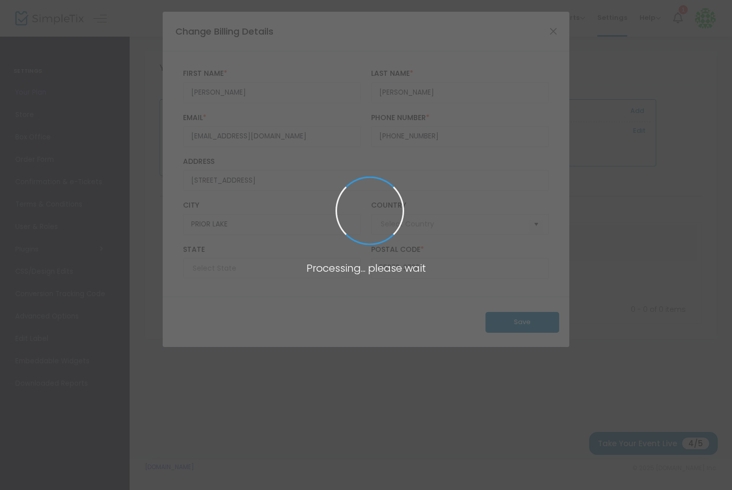
type input "[GEOGRAPHIC_DATA]"
type input "[US_STATE]"
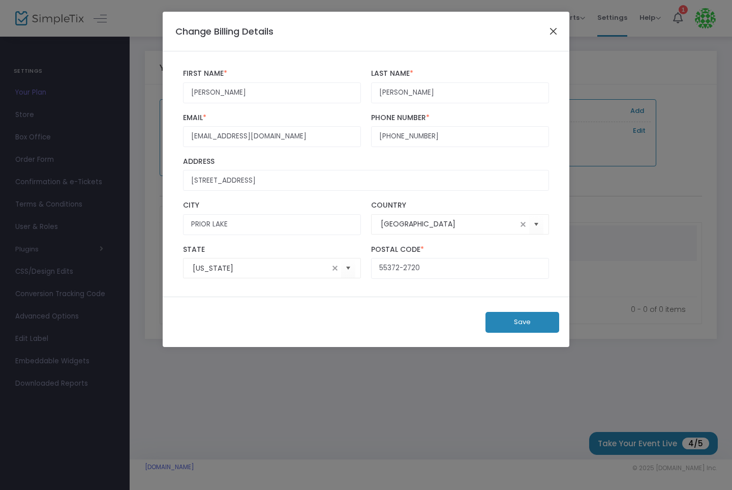
click at [556, 33] on button "Close" at bounding box center [553, 30] width 13 height 13
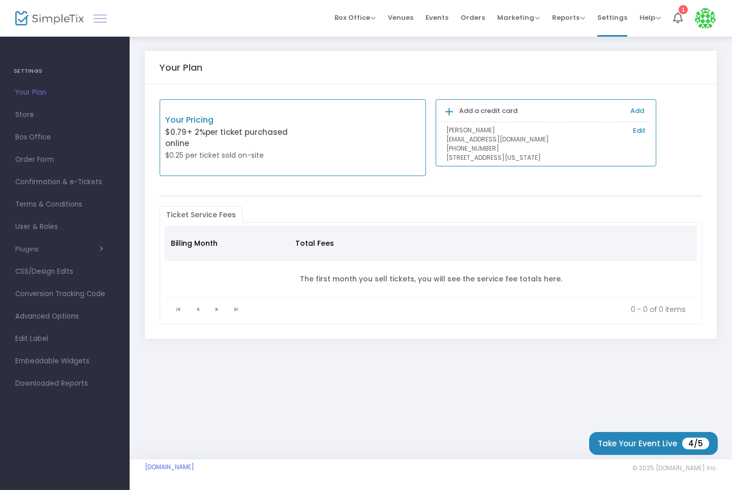
click at [102, 21] on link at bounding box center [100, 18] width 13 height 13
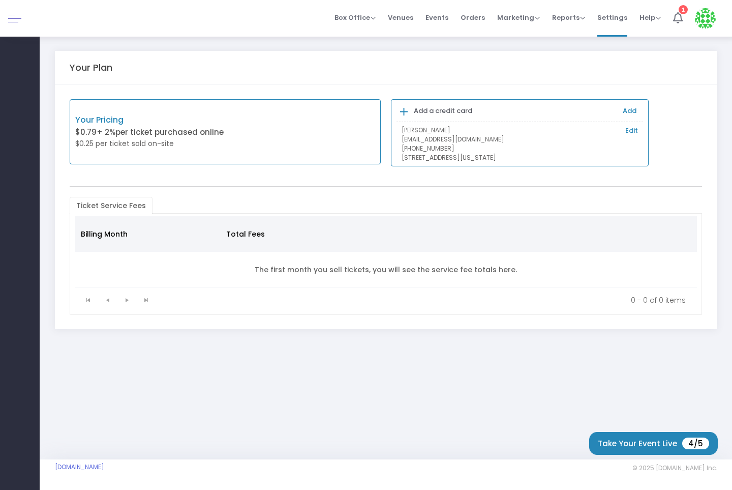
click at [8, 14] on div at bounding box center [20, 18] width 40 height 37
click at [12, 15] on link at bounding box center [14, 18] width 13 height 13
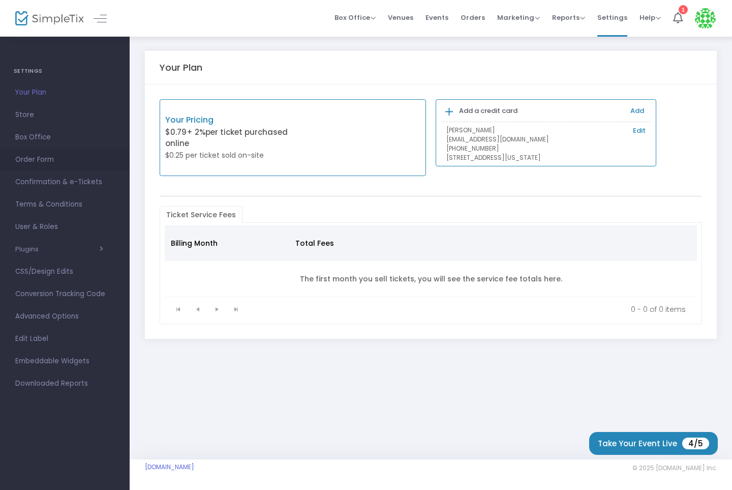
click at [41, 156] on span "Order Form" at bounding box center [64, 159] width 99 height 13
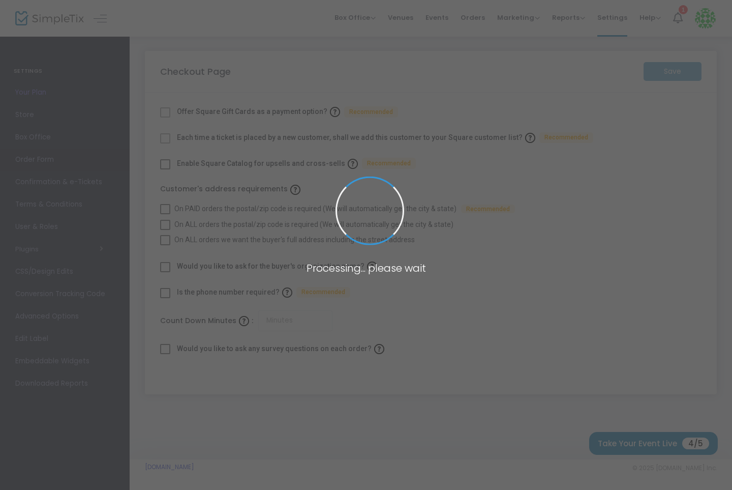
checkbox input "true"
type input "45"
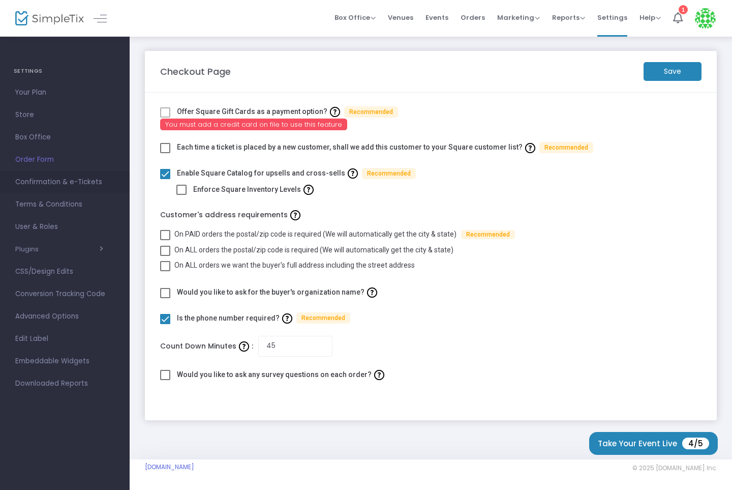
click at [46, 185] on span "Confirmation & e-Tickets" at bounding box center [64, 181] width 99 height 13
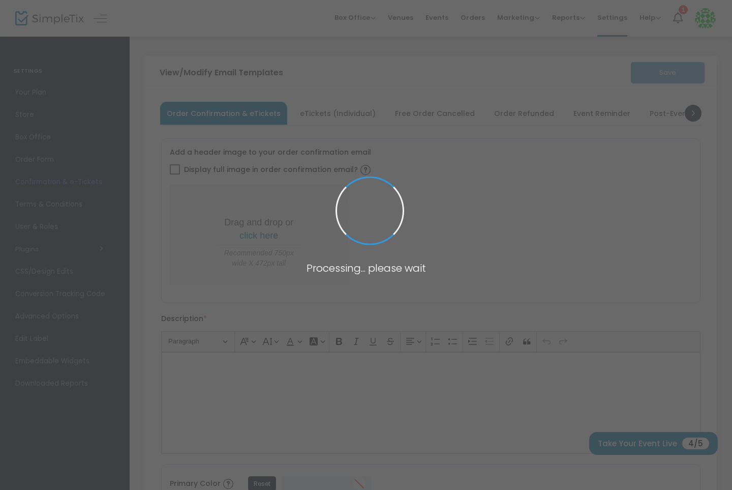
type input "[EMAIL_ADDRESS][DOMAIN_NAME]"
type input "Print and bring this ticket with you"
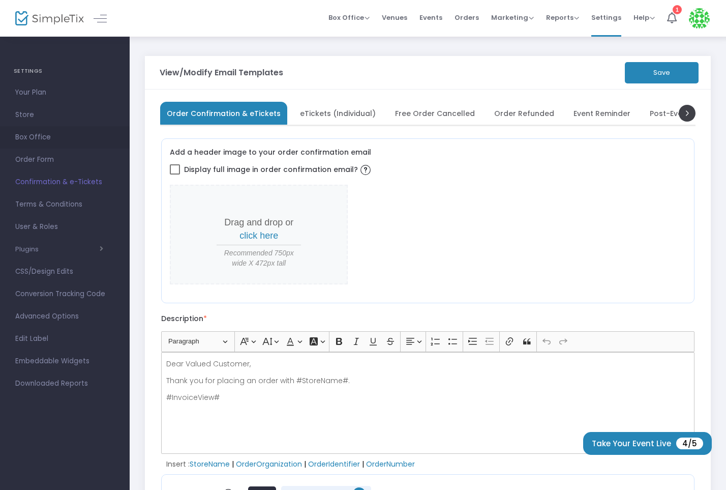
click at [40, 141] on span "Box Office" at bounding box center [64, 137] width 99 height 13
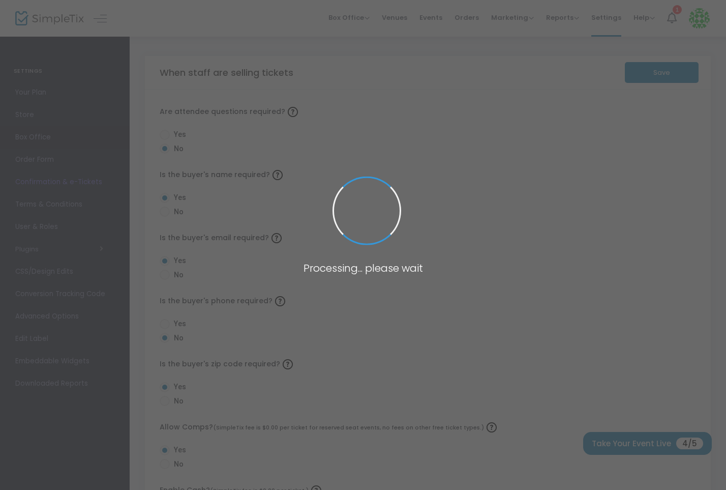
radio input "false"
radio input "true"
radio input "false"
radio input "true"
radio input "false"
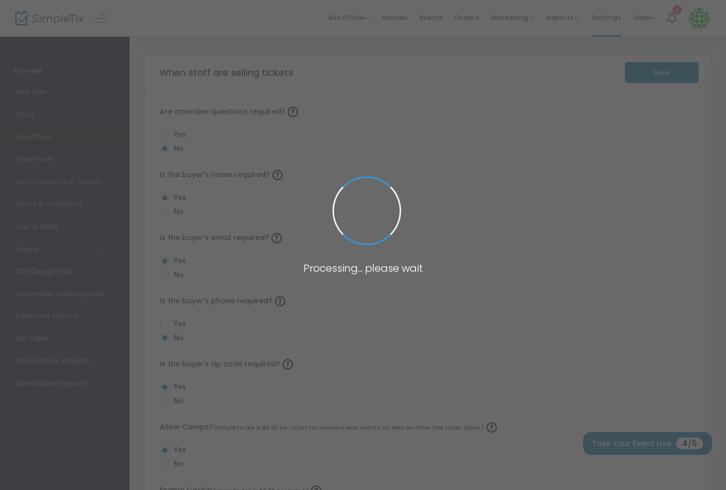
radio input "true"
radio input "false"
radio input "true"
radio input "false"
radio input "true"
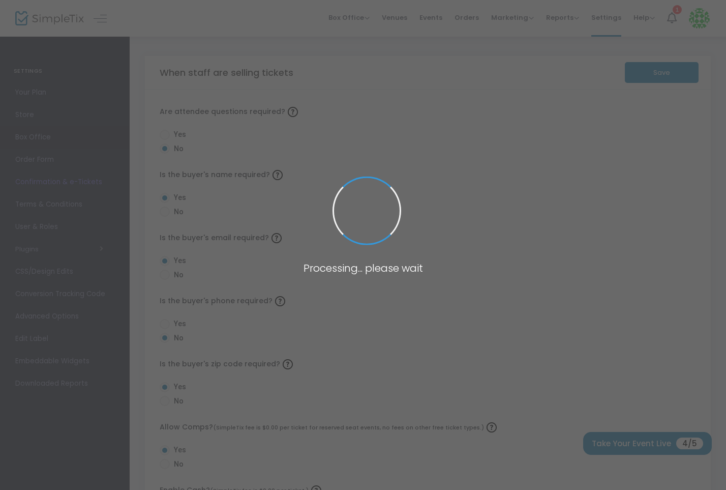
radio input "true"
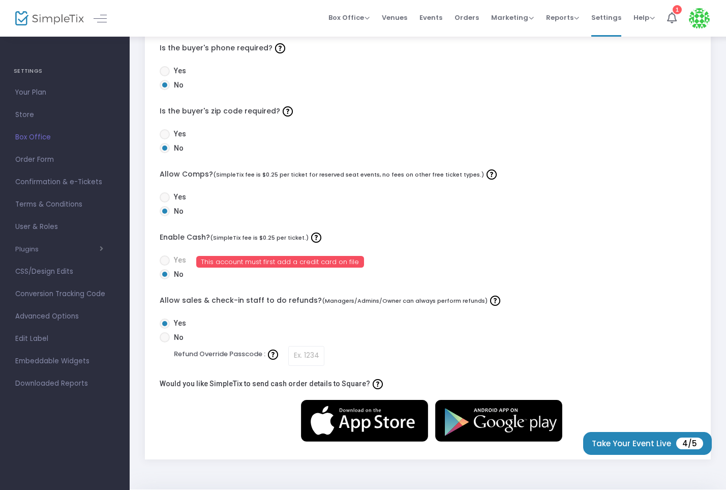
scroll to position [254, 0]
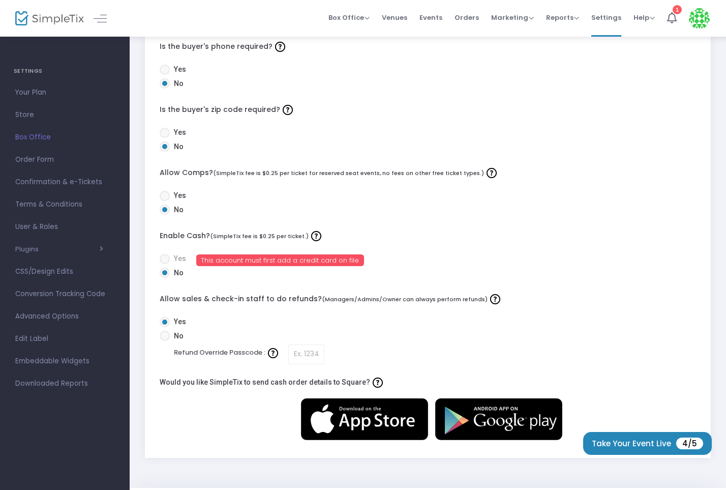
click at [165, 337] on span at bounding box center [165, 335] width 10 height 10
click at [165, 341] on input "No" at bounding box center [164, 341] width 1 height 1
radio input "true"
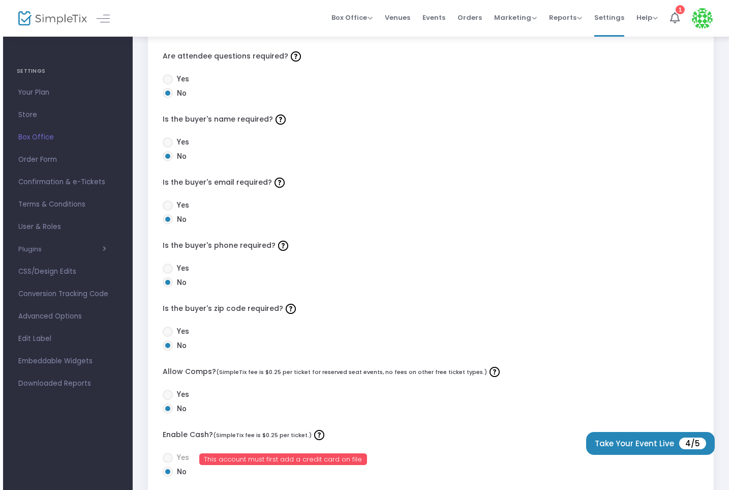
scroll to position [0, 0]
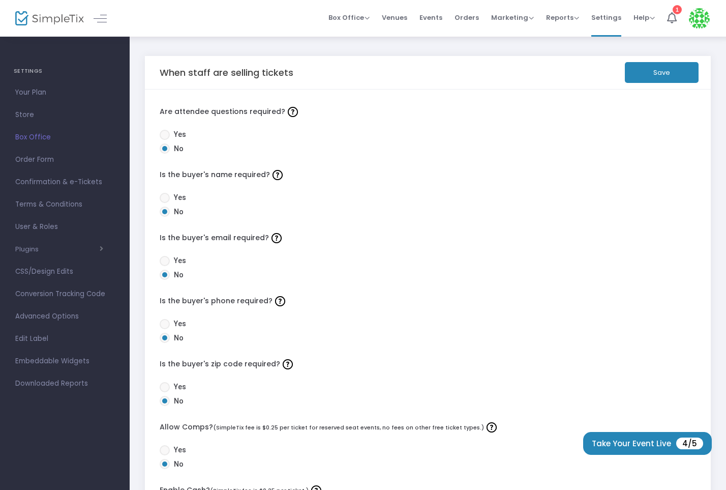
click at [672, 63] on button "Save" at bounding box center [662, 72] width 74 height 21
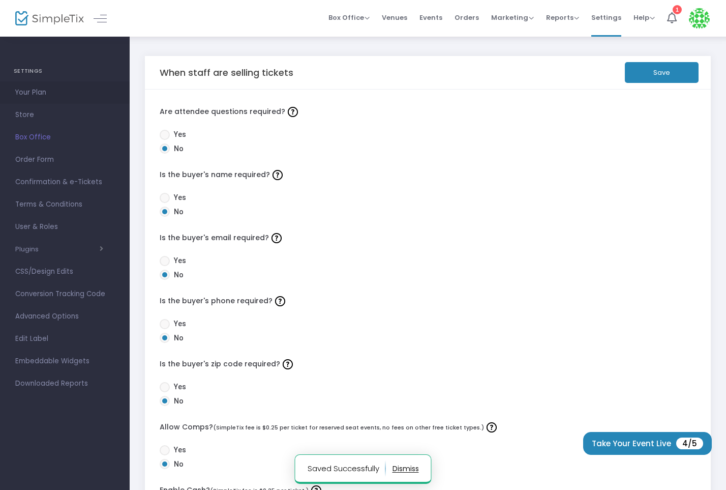
click at [41, 94] on span "Your Plan" at bounding box center [64, 92] width 99 height 13
